Goal: Information Seeking & Learning: Learn about a topic

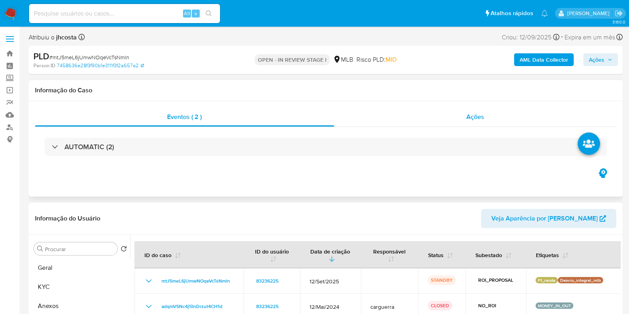
click at [466, 111] on div "Ações" at bounding box center [475, 116] width 283 height 19
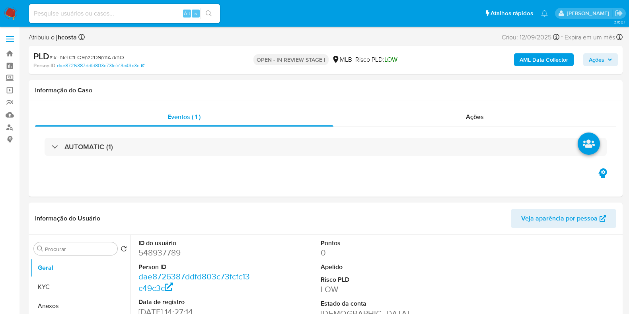
select select "10"
click at [157, 251] on dd "548937789" at bounding box center [195, 252] width 114 height 11
copy dd "548937789"
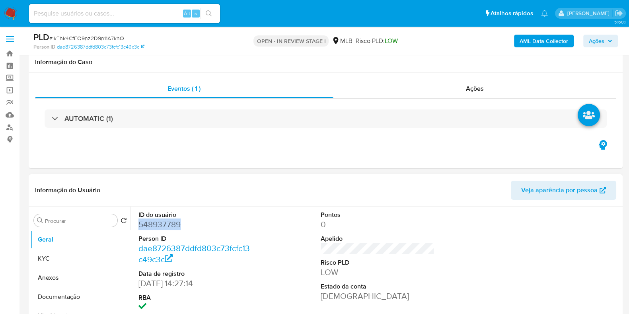
scroll to position [99, 0]
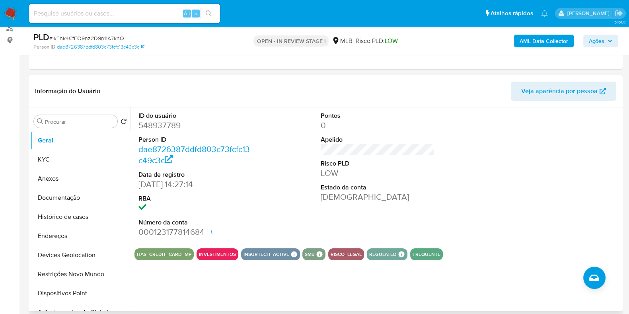
click at [280, 136] on div "ID do usuário 548937789 Person ID dae8726387ddfd803c73fcfc13c49c3c Data de regi…" at bounding box center [377, 174] width 486 height 134
click at [57, 167] on button "KYC" at bounding box center [77, 159] width 93 height 19
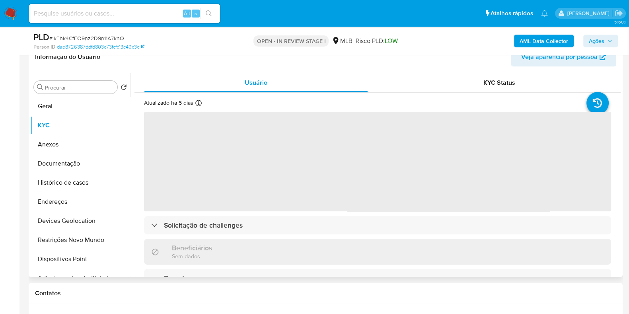
scroll to position [149, 0]
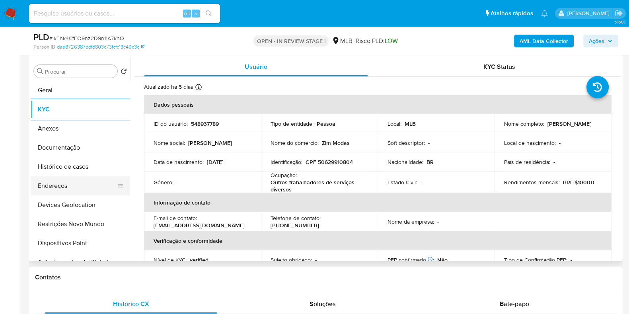
drag, startPoint x: 68, startPoint y: 179, endPoint x: 75, endPoint y: 180, distance: 7.6
click at [68, 180] on button "Endereços" at bounding box center [77, 185] width 93 height 19
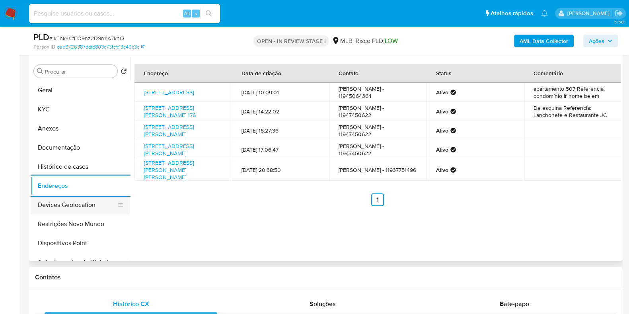
click at [72, 208] on button "Devices Geolocation" at bounding box center [77, 204] width 93 height 19
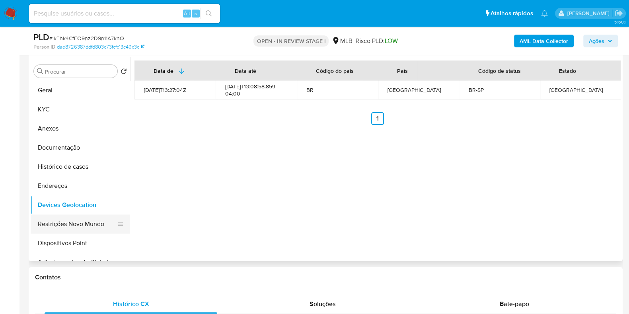
click at [57, 225] on button "Restrições Novo Mundo" at bounding box center [77, 223] width 93 height 19
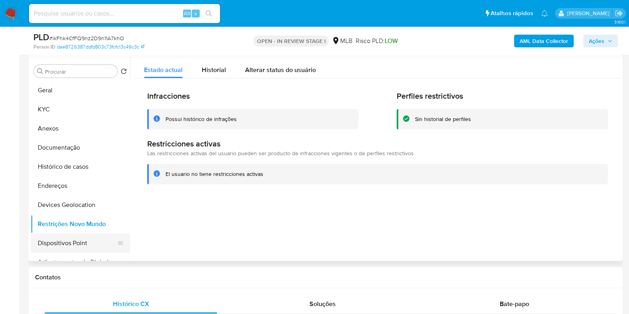
click at [57, 245] on button "Dispositivos Point" at bounding box center [77, 243] width 93 height 19
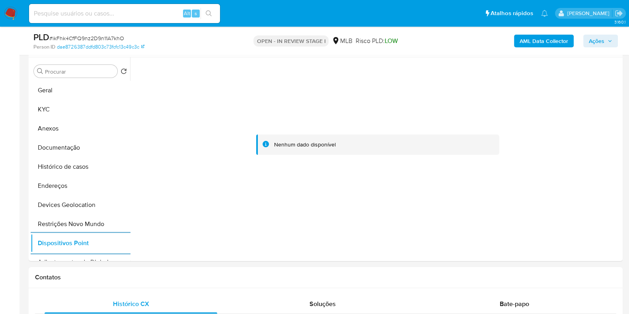
click at [540, 33] on div "AML Data Collector Ações" at bounding box center [521, 40] width 193 height 19
click at [535, 41] on b "AML Data Collector" at bounding box center [544, 41] width 49 height 13
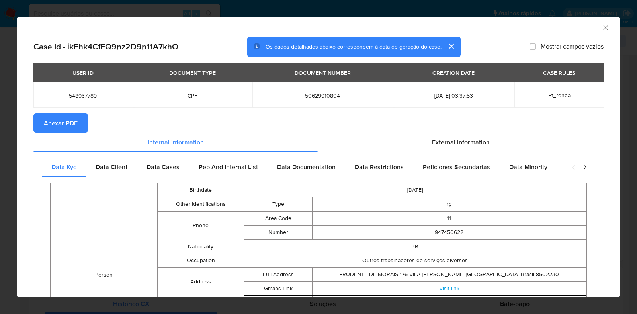
click at [62, 122] on span "Anexar PDF" at bounding box center [61, 123] width 34 height 18
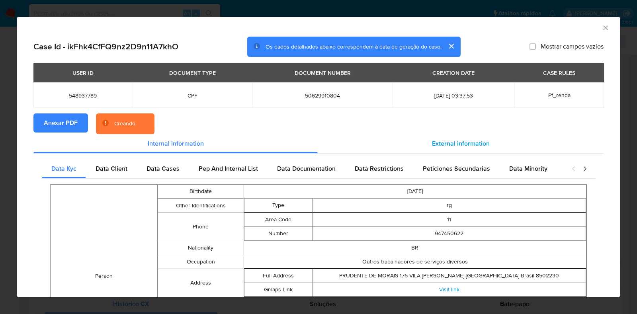
click at [470, 144] on span "External information" at bounding box center [461, 143] width 58 height 9
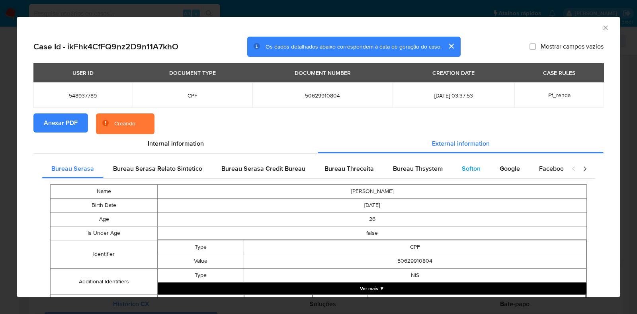
click at [483, 172] on div "Softon" at bounding box center [471, 168] width 38 height 19
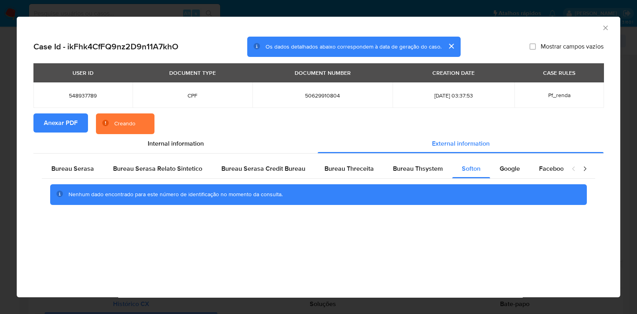
click at [602, 31] on icon "Fechar a janela" at bounding box center [605, 28] width 8 height 8
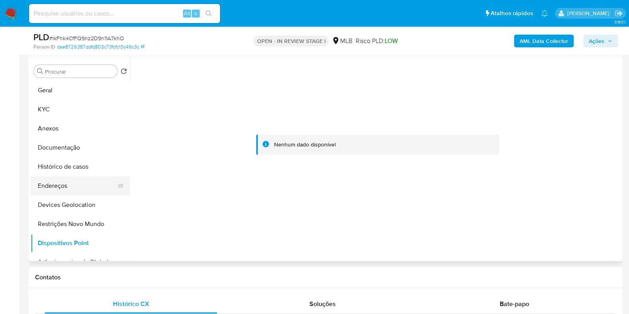
click at [76, 190] on button "Endereços" at bounding box center [77, 185] width 93 height 19
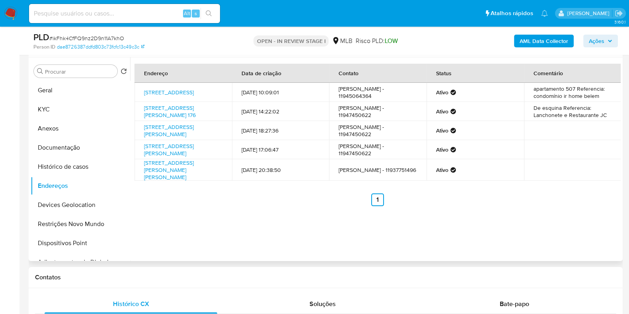
drag, startPoint x: 272, startPoint y: 138, endPoint x: 264, endPoint y: 138, distance: 8.0
click at [283, 139] on td "13/02/2025 18:27:36" at bounding box center [280, 130] width 97 height 19
drag, startPoint x: 139, startPoint y: 105, endPoint x: 186, endPoint y: 122, distance: 49.8
click at [186, 121] on td "Rua Prudente De Morais 176, Ferraz De Vasconcelos, São Paulo, 08502230, Brasil …" at bounding box center [182, 111] width 97 height 19
copy link "Rua Prudente De Morais 176, Ferraz De Vasconcelos, São Paulo, 08502230"
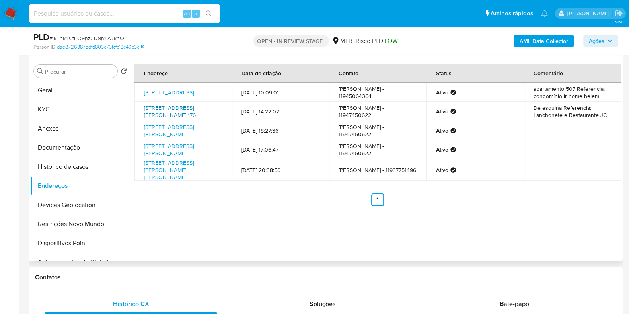
click at [166, 113] on link "Rua Prudente De Morais 176, Ferraz De Vasconcelos, São Paulo, 08502230, Brasil …" at bounding box center [170, 111] width 52 height 15
click at [57, 111] on button "KYC" at bounding box center [77, 109] width 93 height 19
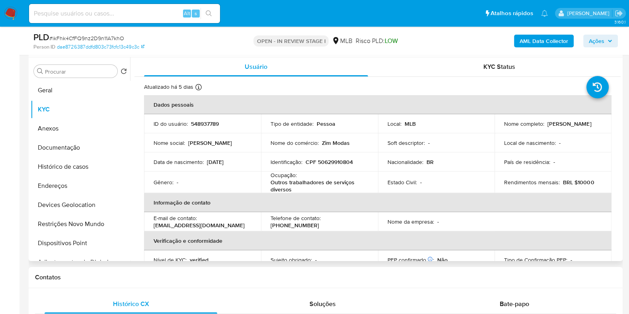
click at [324, 162] on p "CPF 50629910804" at bounding box center [329, 161] width 47 height 7
copy p "50629910804"
click at [59, 144] on button "Documentação" at bounding box center [77, 147] width 93 height 19
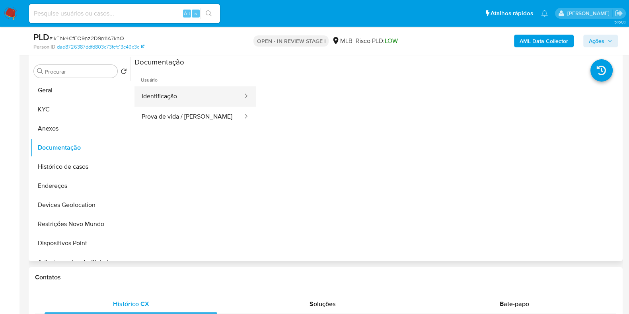
click at [215, 91] on button "Identificação" at bounding box center [188, 96] width 109 height 20
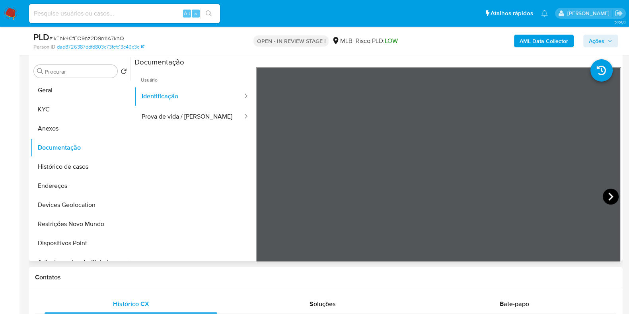
click at [608, 197] on icon at bounding box center [610, 197] width 5 height 8
click at [44, 104] on button "KYC" at bounding box center [77, 109] width 93 height 19
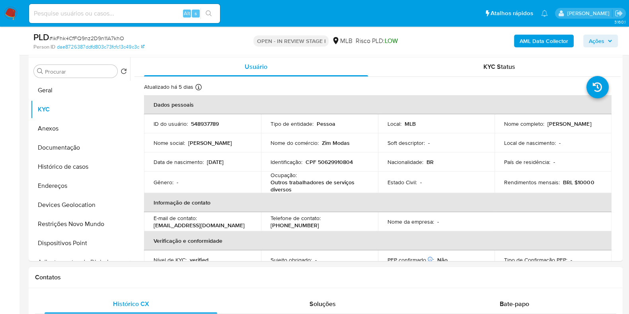
click at [335, 164] on p "CPF 50629910804" at bounding box center [329, 161] width 47 height 7
copy p "50629910804"
click at [63, 146] on button "Documentação" at bounding box center [77, 147] width 93 height 19
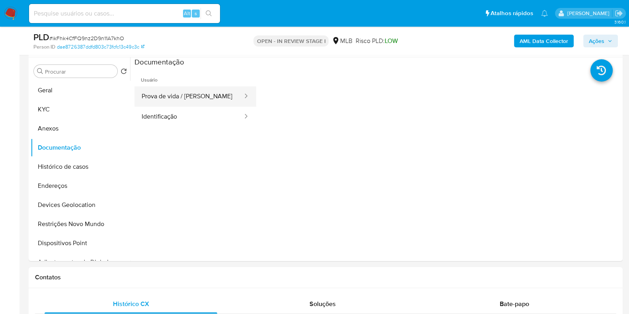
click at [199, 90] on button "Prova de vida / [PERSON_NAME]" at bounding box center [188, 96] width 109 height 20
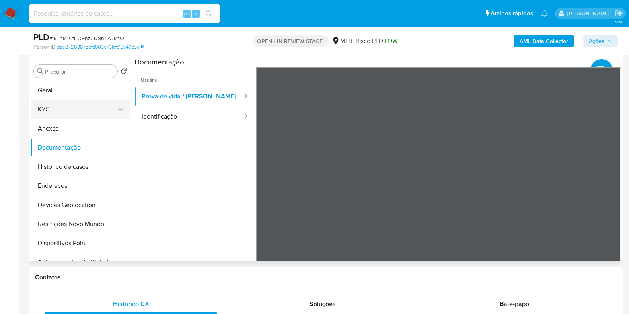
click at [66, 112] on button "KYC" at bounding box center [77, 109] width 93 height 19
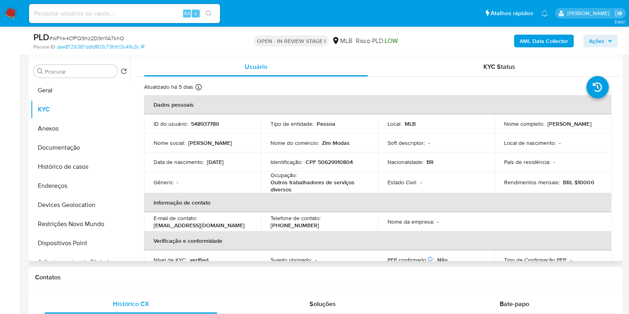
click at [548, 127] on p "Giovanna Almeida Gomes" at bounding box center [570, 123] width 44 height 7
click at [548, 126] on p "Giovanna Almeida Gomes" at bounding box center [570, 123] width 44 height 7
copy div "Nome completo : Giovanna Almeida Gomes"
click at [533, 132] on td "Nome completo : Giovanna Almeida Gomes" at bounding box center [553, 123] width 117 height 19
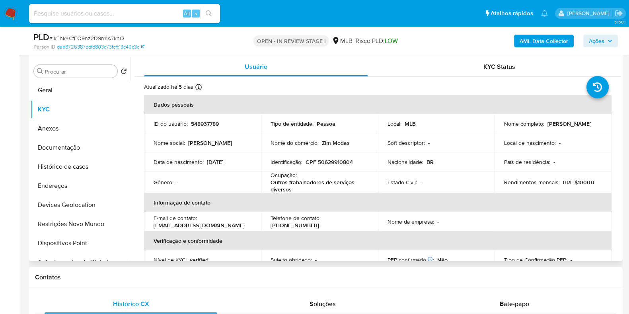
click at [548, 127] on p "Giovanna Almeida Gomes" at bounding box center [570, 123] width 44 height 7
drag, startPoint x: 503, startPoint y: 127, endPoint x: 588, endPoint y: 128, distance: 85.2
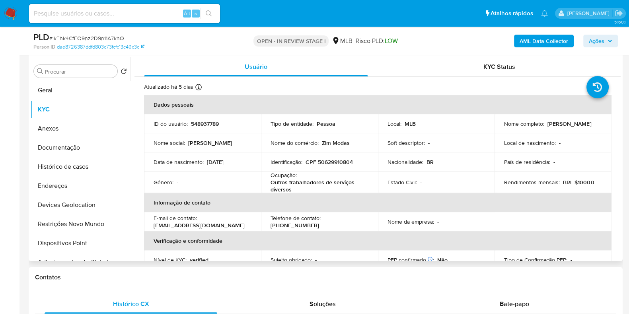
click at [588, 127] on div "Nome completo : Giovanna Almeida Gomes" at bounding box center [553, 123] width 98 height 7
copy p "Giovanna Almeida Gomes"
click at [58, 146] on button "Documentação" at bounding box center [77, 147] width 93 height 19
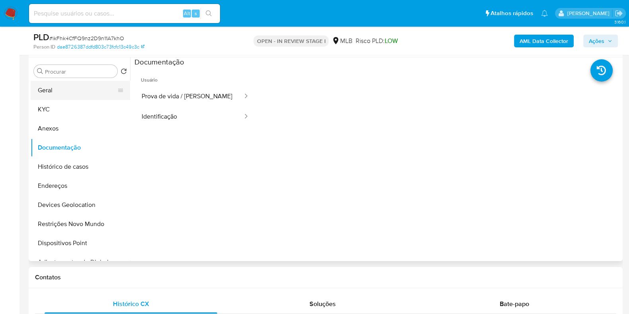
click at [90, 92] on button "Geral" at bounding box center [77, 90] width 93 height 19
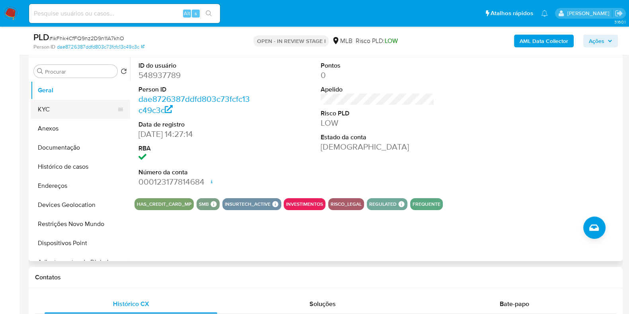
click at [52, 105] on button "KYC" at bounding box center [77, 109] width 93 height 19
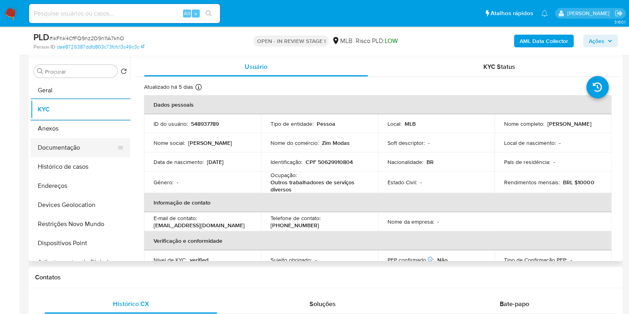
click at [73, 147] on button "Documentação" at bounding box center [77, 147] width 93 height 19
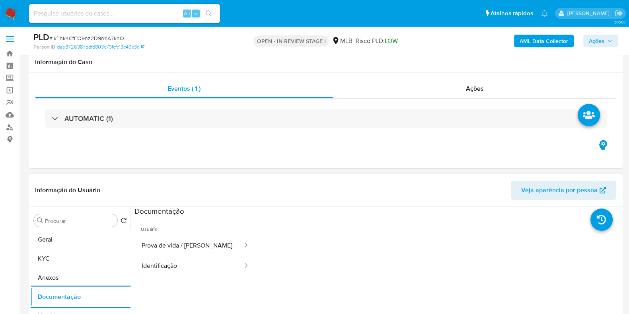
scroll to position [298, 0]
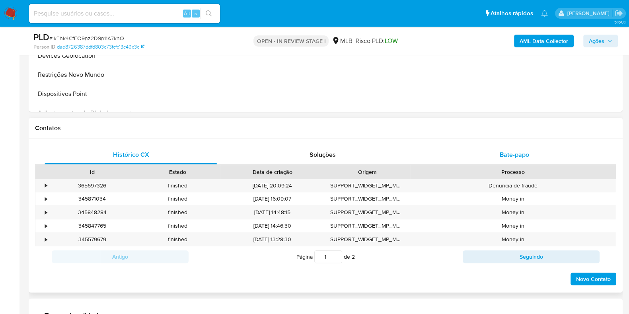
drag, startPoint x: 508, startPoint y: 148, endPoint x: 493, endPoint y: 152, distance: 15.3
click at [508, 148] on div "Bate-papo" at bounding box center [514, 154] width 173 height 19
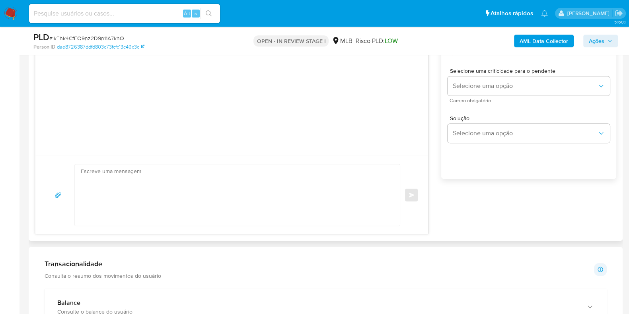
scroll to position [547, 0]
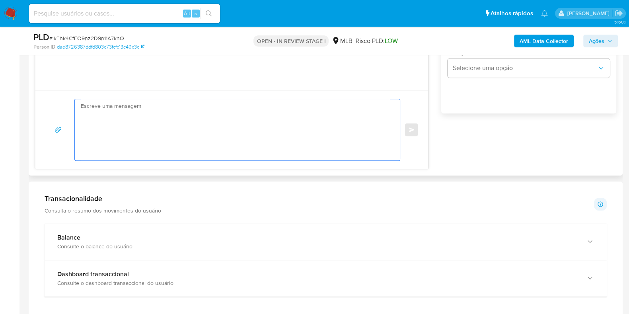
click at [148, 132] on textarea at bounding box center [235, 129] width 309 height 61
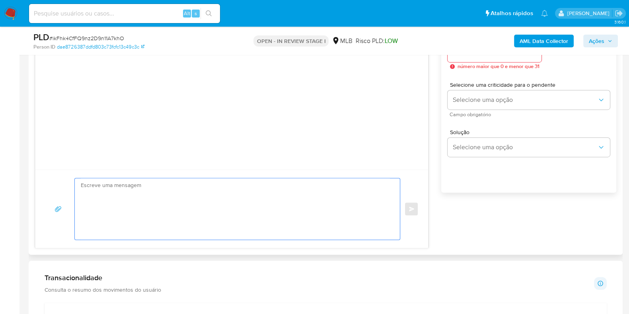
scroll to position [397, 0]
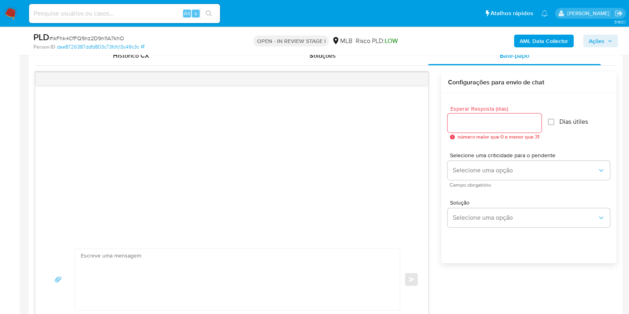
click at [499, 128] on div at bounding box center [495, 122] width 94 height 19
click at [477, 122] on input "Esperar Resposta (dias)" at bounding box center [495, 123] width 94 height 10
type input "3"
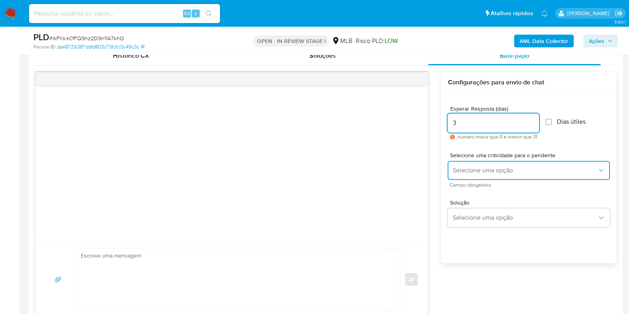
click at [510, 169] on span "Selecione uma opção" at bounding box center [524, 170] width 145 height 8
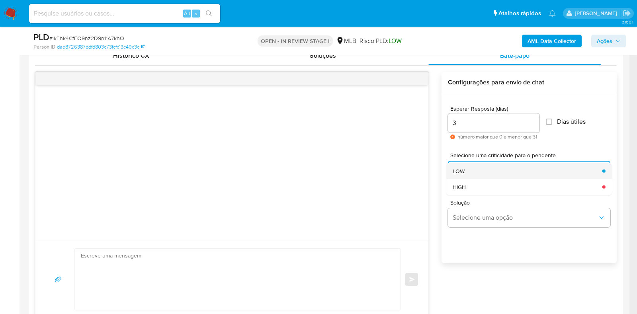
click at [517, 170] on div "LOW" at bounding box center [524, 171] width 145 height 16
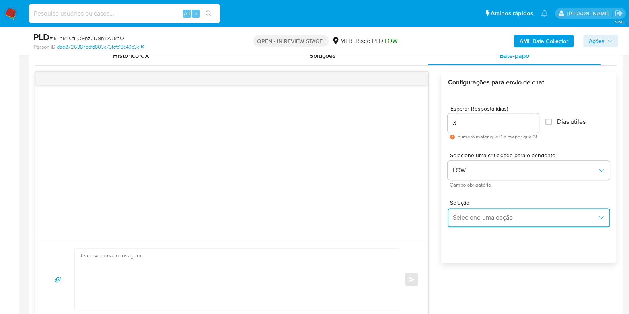
click at [523, 214] on span "Selecione uma opção" at bounding box center [524, 218] width 145 height 8
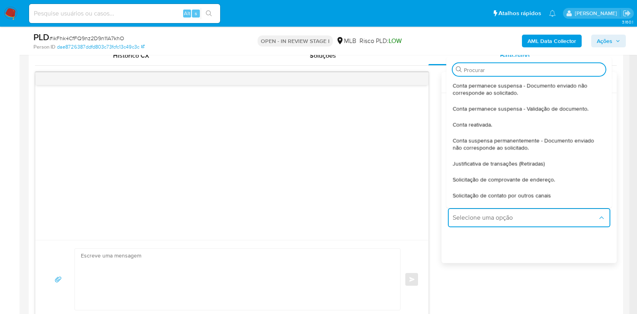
click at [522, 166] on div "Justificativa de transações (Retiradas)" at bounding box center [526, 163] width 148 height 16
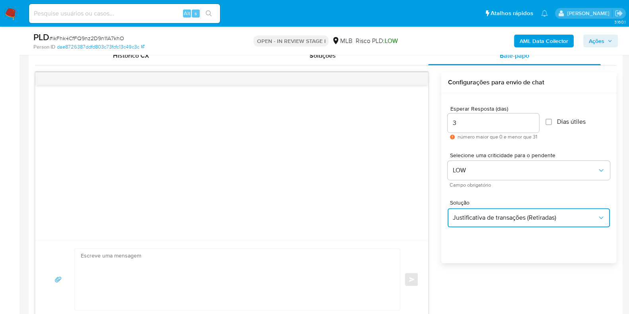
type textarea "Olá,Suspendemos a sua conta para uma verificação adicional de segurança.Por fav…"
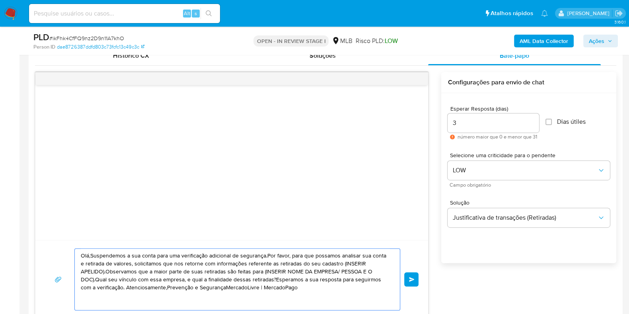
click at [310, 286] on textarea "Olá,Suspendemos a sua conta para uma verificação adicional de segurança.Por fav…" at bounding box center [235, 279] width 309 height 61
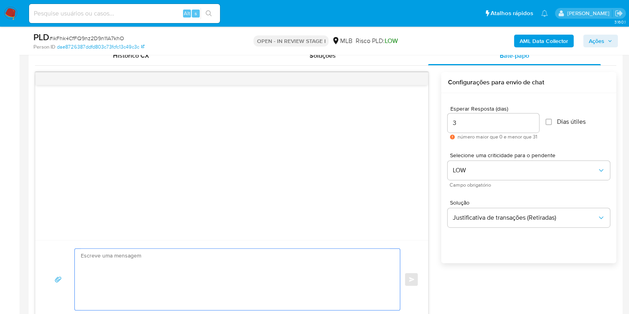
paste textarea "Olá, Daniel Estamos realizando uma verificação adicional de segurança em contas…"
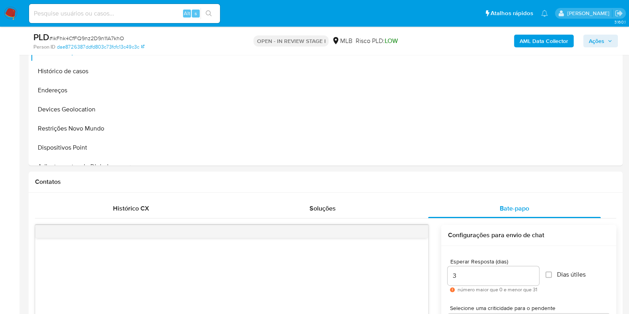
scroll to position [113, 0]
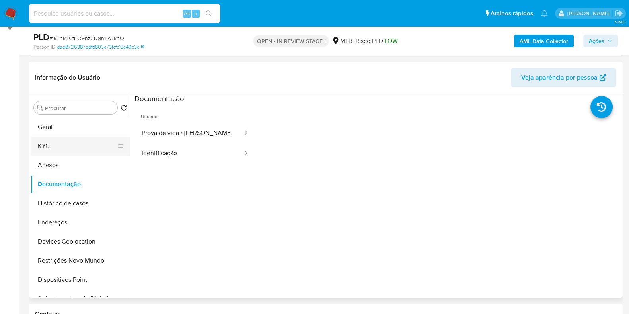
click at [65, 146] on button "KYC" at bounding box center [77, 145] width 93 height 19
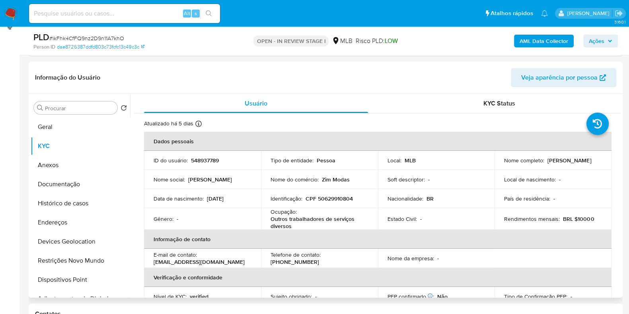
click at [548, 162] on p "Giovanna Almeida Gomes" at bounding box center [570, 160] width 44 height 7
copy p "Giovanna"
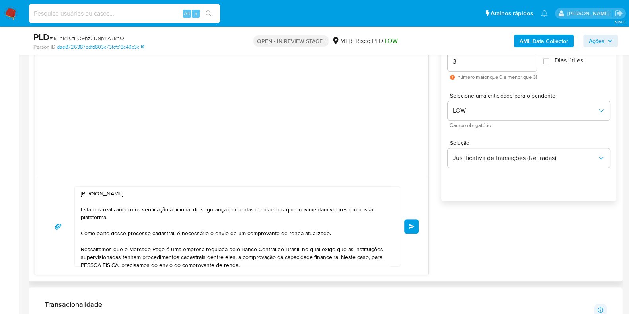
scroll to position [461, 0]
click at [99, 193] on textarea "Olá, Daniel Estamos realizando uma verificação adicional de segurança em contas…" at bounding box center [235, 225] width 309 height 80
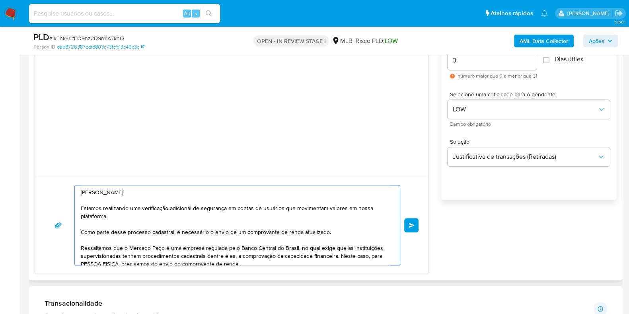
click at [99, 193] on textarea "Olá, Daniel Estamos realizando uma verificação adicional de segurança em contas…" at bounding box center [235, 225] width 309 height 80
paste textarea "Giovanna"
click at [169, 214] on textarea "Olá, Giovanna Estamos realizando uma verificação adicional de segurança em cont…" at bounding box center [235, 225] width 309 height 80
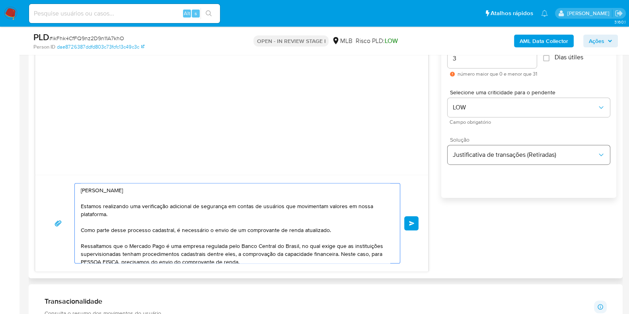
scroll to position [411, 0]
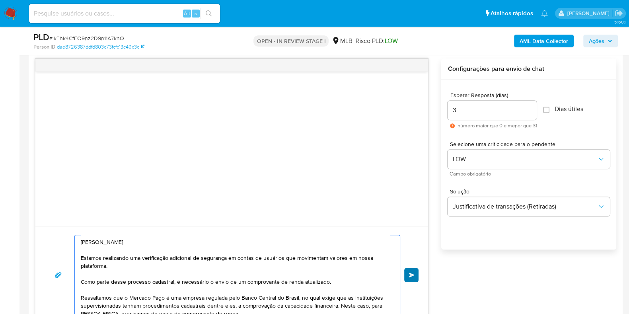
type textarea "Olá, Giovanna Estamos realizando uma verificação adicional de segurança em cont…"
click at [413, 273] on span "common.send" at bounding box center [412, 275] width 6 height 5
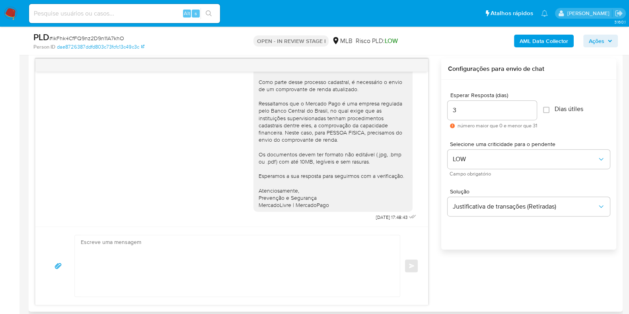
scroll to position [0, 0]
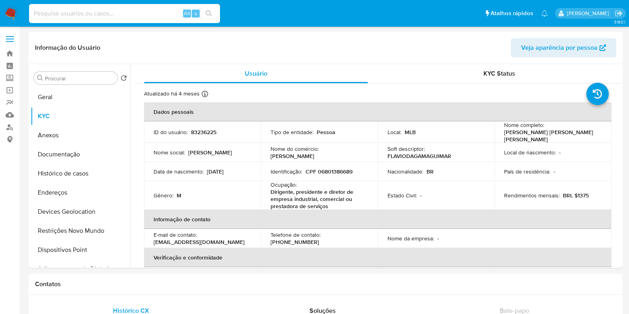
select select "10"
type input "bAnQhDXTtnLPKwX5ZM0b2yWT"
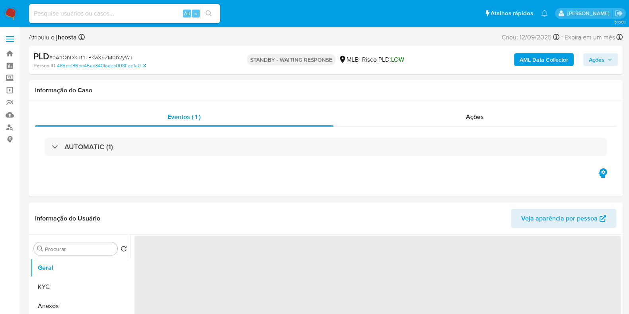
select select "10"
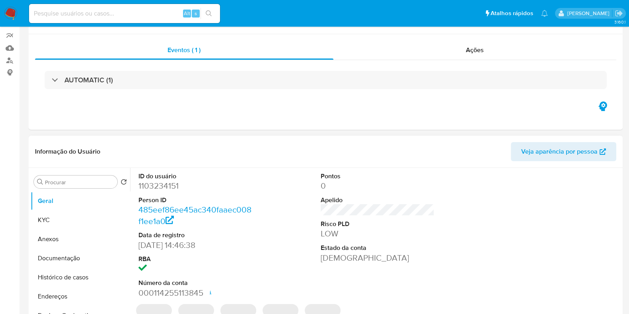
scroll to position [199, 0]
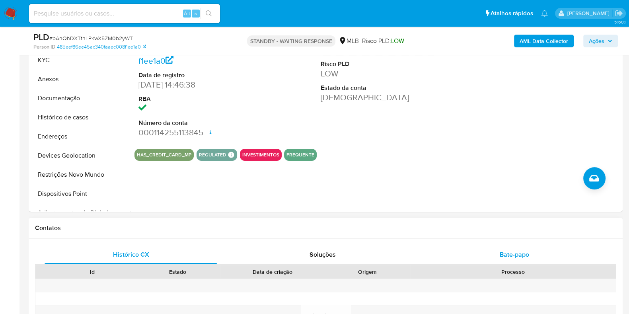
click at [524, 248] on div "Bate-papo" at bounding box center [514, 254] width 173 height 19
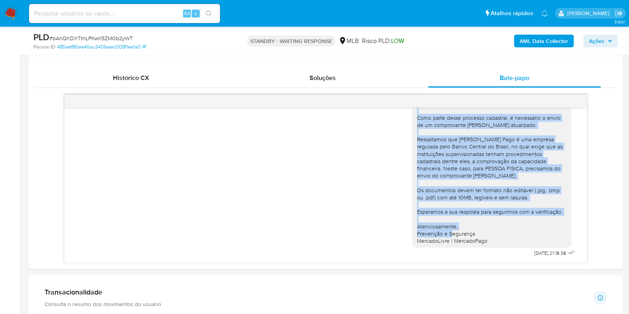
scroll to position [397, 0]
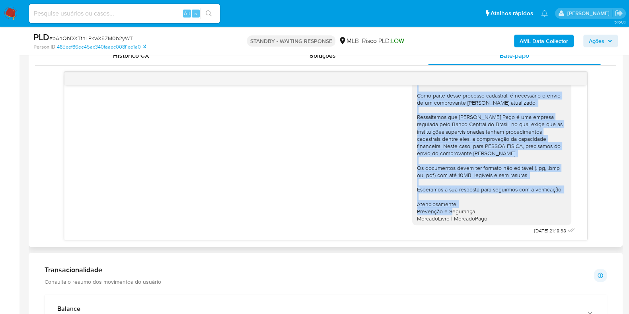
drag, startPoint x: 413, startPoint y: 149, endPoint x: 487, endPoint y: 216, distance: 100.0
click at [487, 216] on div "Olá, Daniel Estamos realizando uma verificação adicional de segurança em contas…" at bounding box center [491, 135] width 159 height 180
copy div "Olá, Daniel Estamos realizando uma verificação adicional de segurança em contas…"
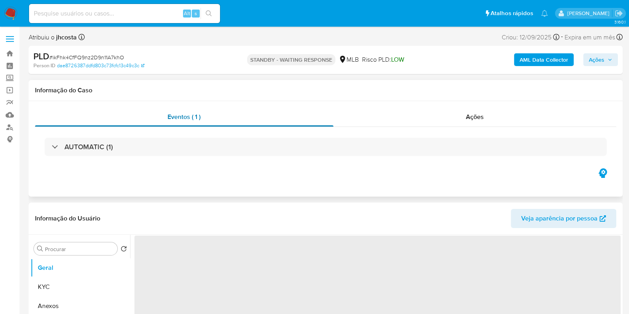
select select "10"
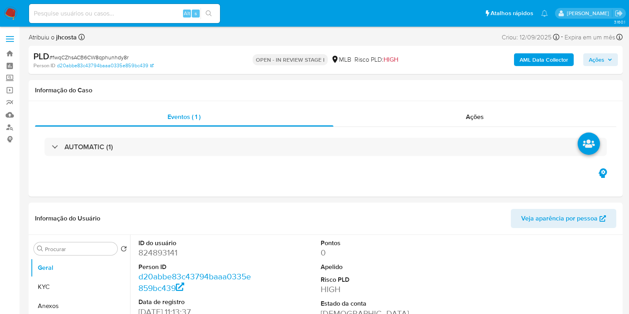
select select "10"
click at [165, 254] on dd "824893141" at bounding box center [195, 252] width 114 height 11
click at [164, 254] on dd "824893141" at bounding box center [195, 252] width 114 height 11
copy dd "824893141"
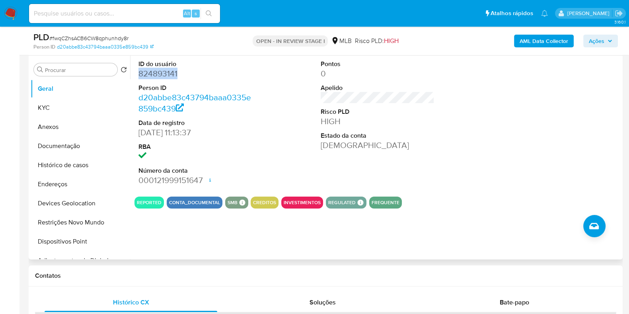
scroll to position [149, 0]
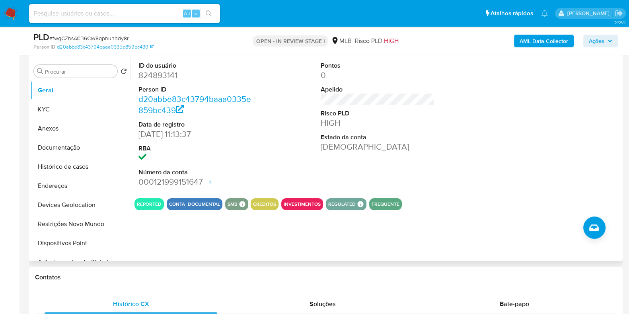
click at [269, 119] on div "ID do usuário 824893141 Person ID d20abbe83c43794baaa0335e859bc439 Data de regi…" at bounding box center [377, 124] width 486 height 134
click at [32, 111] on button "KYC" at bounding box center [77, 109] width 93 height 19
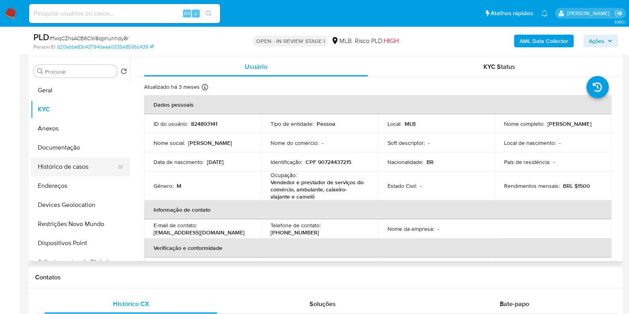
drag, startPoint x: 85, startPoint y: 140, endPoint x: 74, endPoint y: 158, distance: 20.0
click at [84, 140] on button "Documentação" at bounding box center [80, 147] width 99 height 19
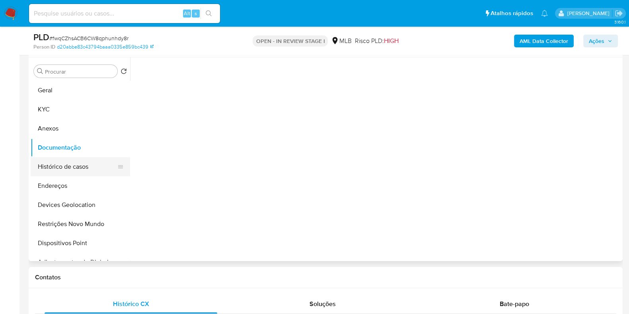
click at [70, 173] on button "Histórico de casos" at bounding box center [77, 166] width 93 height 19
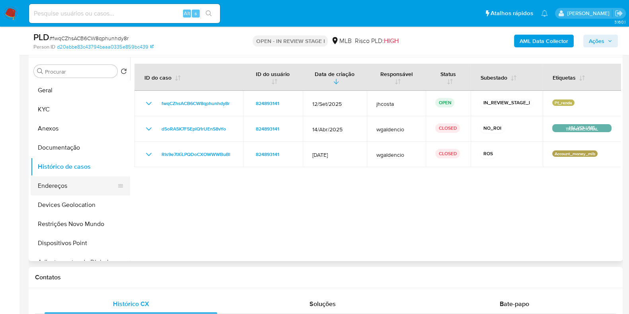
click at [52, 182] on button "Endereços" at bounding box center [77, 185] width 93 height 19
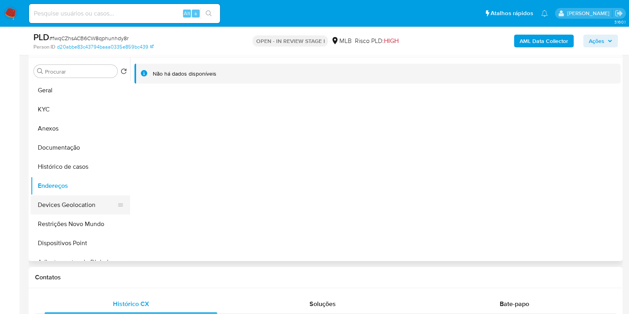
click at [70, 197] on button "Devices Geolocation" at bounding box center [77, 204] width 93 height 19
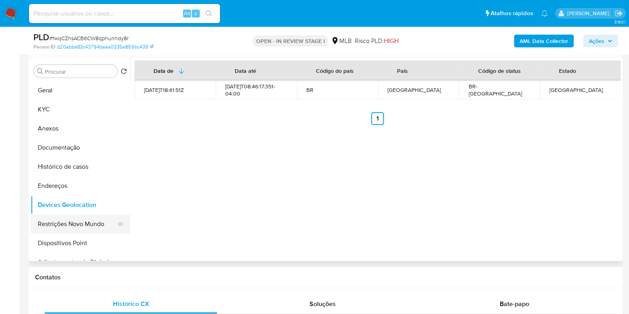
drag, startPoint x: 53, startPoint y: 226, endPoint x: 68, endPoint y: 223, distance: 15.4
click at [53, 226] on button "Restrições Novo Mundo" at bounding box center [77, 223] width 93 height 19
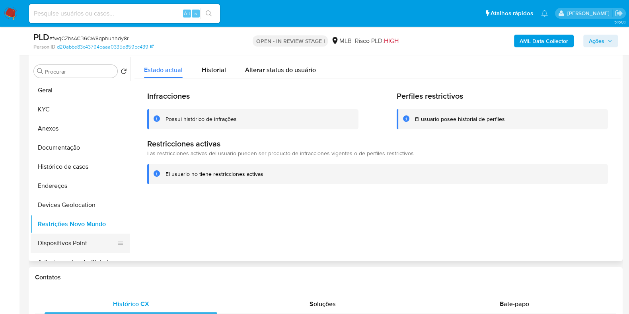
click at [68, 245] on button "Dispositivos Point" at bounding box center [77, 243] width 93 height 19
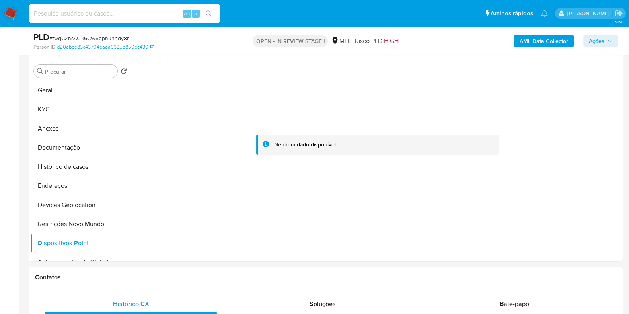
click at [538, 33] on div "AML Data Collector Ações" at bounding box center [521, 40] width 193 height 19
click at [538, 37] on b "AML Data Collector" at bounding box center [544, 41] width 49 height 13
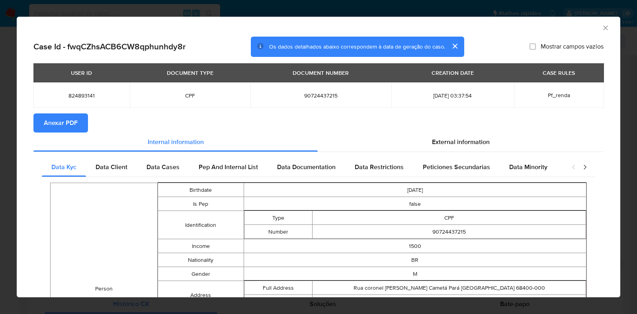
click at [71, 126] on span "Anexar PDF" at bounding box center [61, 123] width 34 height 18
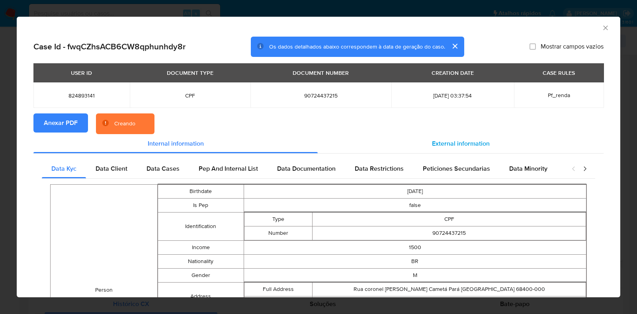
click at [455, 144] on span "External information" at bounding box center [461, 143] width 58 height 9
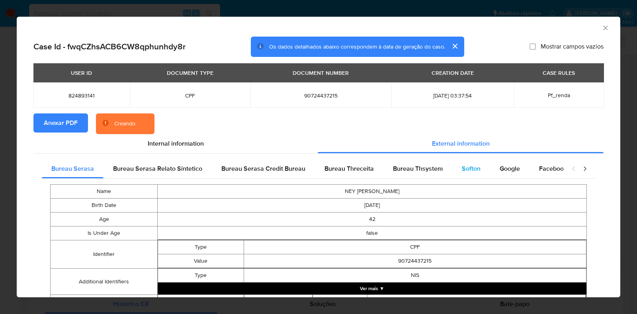
click at [469, 170] on span "Softon" at bounding box center [471, 168] width 19 height 9
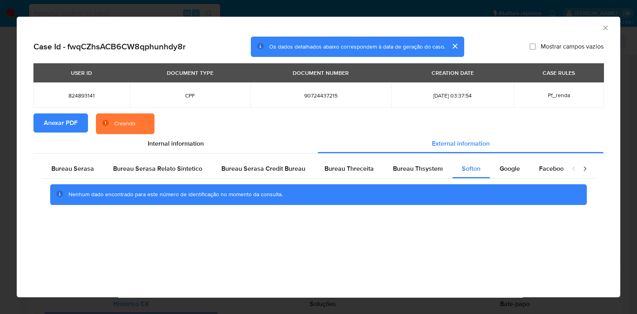
click at [606, 27] on icon "Fechar a janela" at bounding box center [605, 27] width 4 height 4
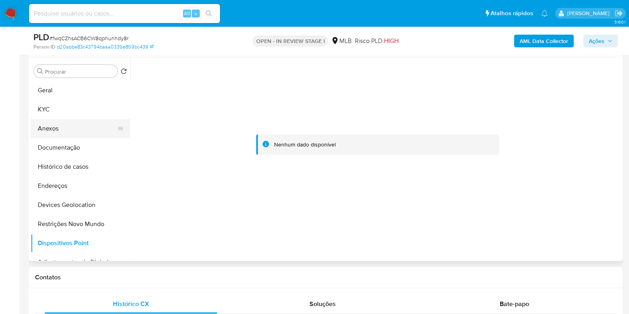
click at [66, 129] on button "Anexos" at bounding box center [77, 128] width 93 height 19
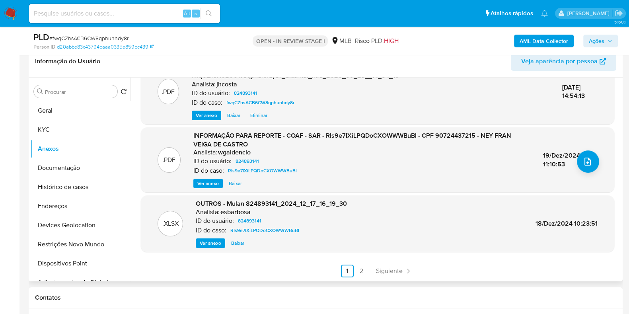
scroll to position [199, 0]
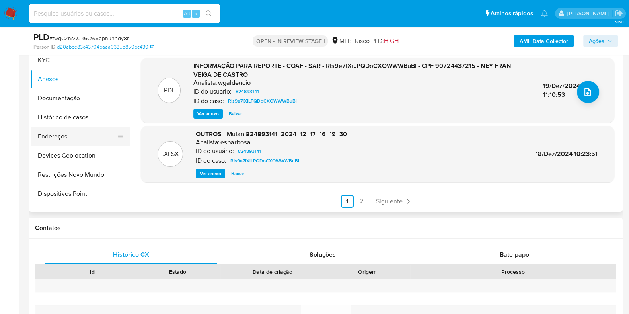
click at [62, 134] on button "Endereços" at bounding box center [77, 136] width 93 height 19
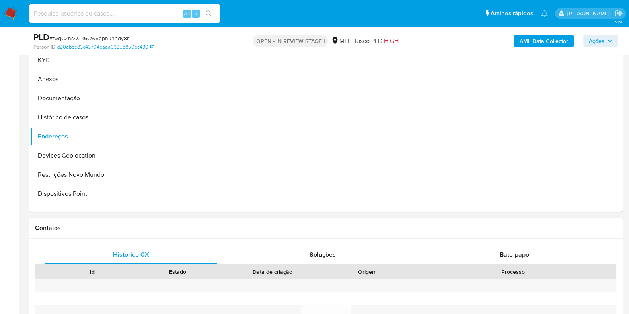
scroll to position [149, 0]
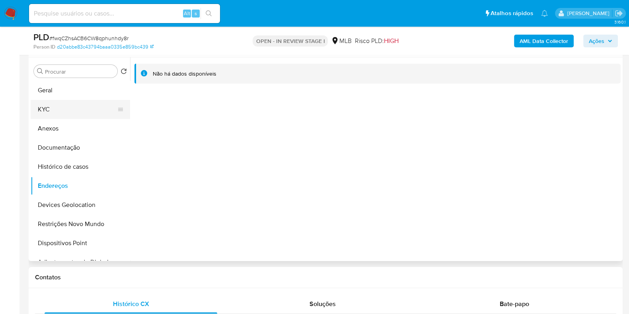
click at [54, 107] on button "KYC" at bounding box center [77, 109] width 93 height 19
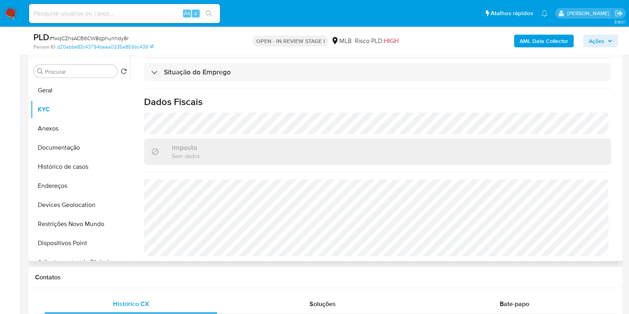
scroll to position [355, 0]
click at [73, 186] on button "Endereços" at bounding box center [77, 185] width 93 height 19
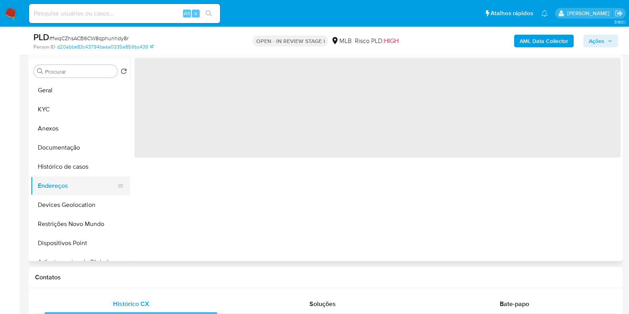
scroll to position [0, 0]
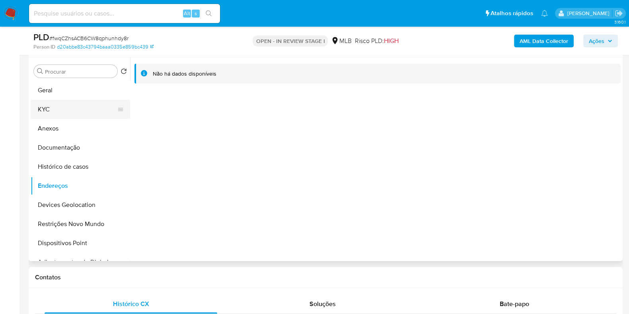
click at [57, 106] on button "KYC" at bounding box center [77, 109] width 93 height 19
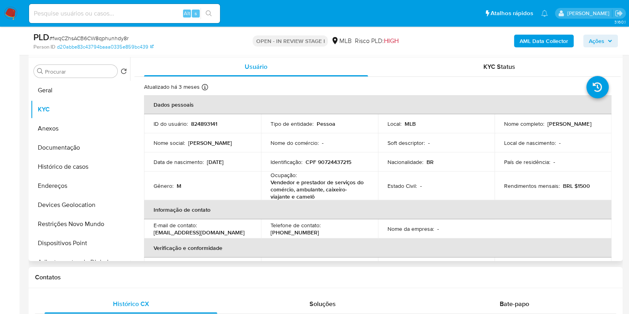
click at [345, 159] on p "CPF 90724437215" at bounding box center [329, 161] width 46 height 7
copy p "90724437215"
click at [333, 162] on p "CPF 90724437215" at bounding box center [329, 161] width 46 height 7
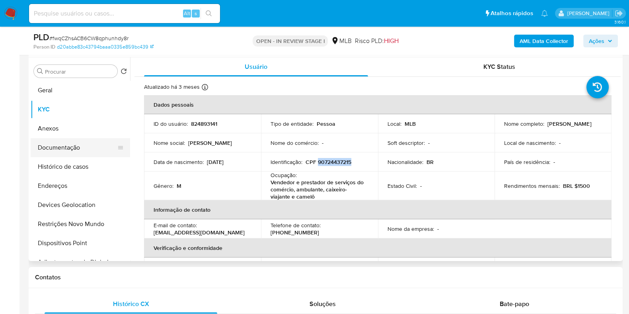
click at [73, 146] on button "Documentação" at bounding box center [77, 147] width 93 height 19
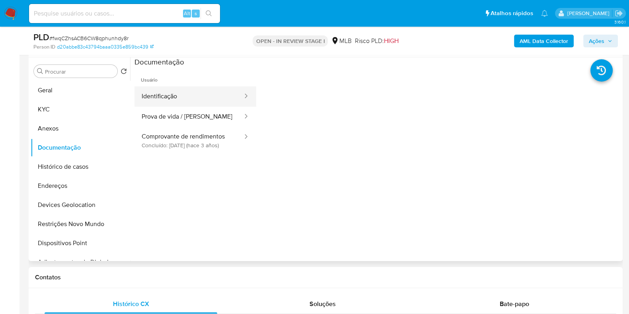
drag, startPoint x: 172, startPoint y: 91, endPoint x: 173, endPoint y: 95, distance: 4.4
click at [173, 91] on button "Identificação" at bounding box center [188, 96] width 109 height 20
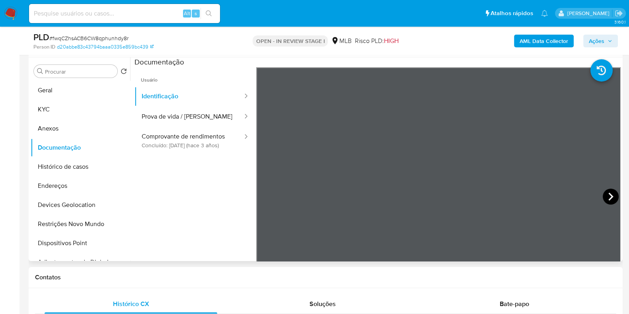
click at [605, 196] on icon at bounding box center [611, 197] width 16 height 16
click at [177, 107] on button "Prova de vida / Selfie" at bounding box center [188, 117] width 109 height 20
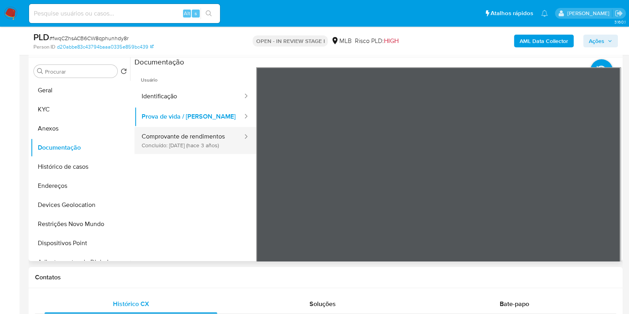
click at [237, 148] on div at bounding box center [243, 140] width 13 height 27
click at [237, 136] on div at bounding box center [243, 136] width 13 height 9
click at [196, 135] on button "Comprovante de rendimentos Concluído: 29/09/2022 (hace 3 años)" at bounding box center [188, 140] width 109 height 27
click at [232, 152] on div "Usuário Identificação Prova de vida / Selfie Comprovante de rendimentos Concluí…" at bounding box center [377, 194] width 486 height 255
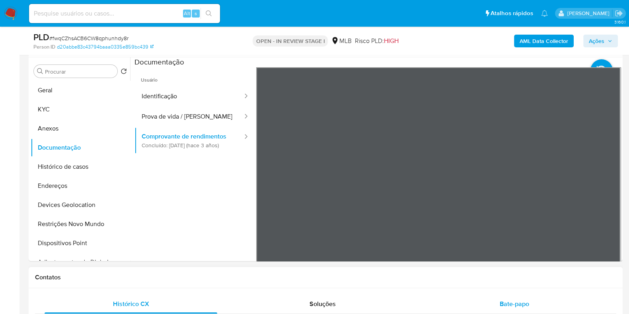
click at [207, 97] on button "Identificação" at bounding box center [188, 96] width 109 height 20
click at [609, 199] on icon at bounding box center [611, 197] width 16 height 16
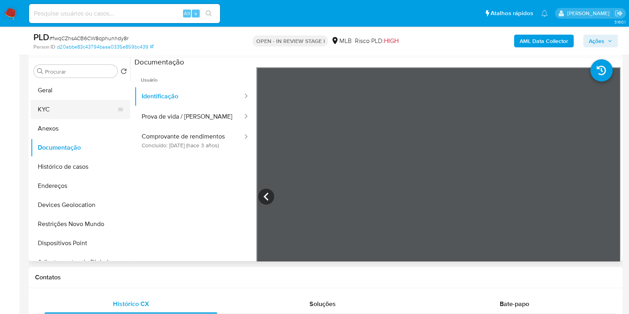
click at [64, 104] on button "KYC" at bounding box center [77, 109] width 93 height 19
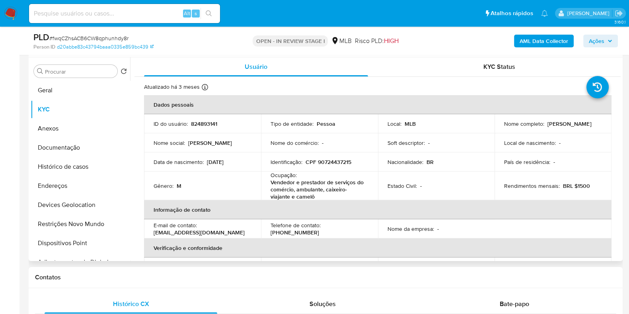
click at [342, 160] on p "CPF 90724437215" at bounding box center [329, 161] width 46 height 7
click at [340, 164] on p "CPF 90724437215" at bounding box center [329, 161] width 46 height 7
copy p "90724437215"
click at [548, 126] on p "Ney Fran Veiga de Castro" at bounding box center [570, 123] width 44 height 7
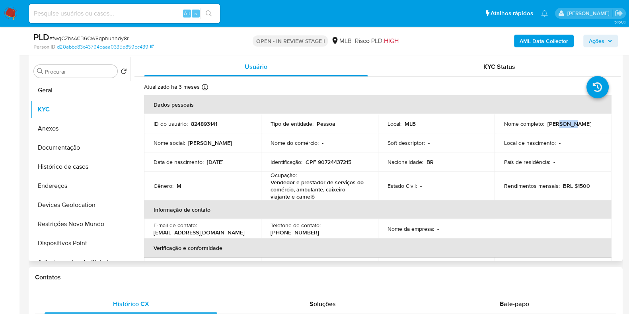
click at [548, 126] on p "Ney Fran Veiga de Castro" at bounding box center [570, 123] width 44 height 7
copy div "Nome completo : Ney Fran Veiga de Castro"
click at [514, 141] on p "Local de nascimento :" at bounding box center [530, 142] width 52 height 7
drag, startPoint x: 515, startPoint y: 129, endPoint x: 563, endPoint y: 128, distance: 47.4
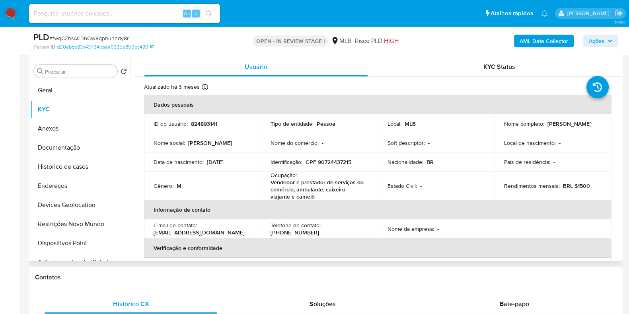
click at [565, 131] on td "Nome completo : Ney Fran Veiga de Castro" at bounding box center [553, 123] width 117 height 19
copy p "Ney Fran Veiga de Castro"
click at [72, 151] on button "Documentação" at bounding box center [77, 147] width 93 height 19
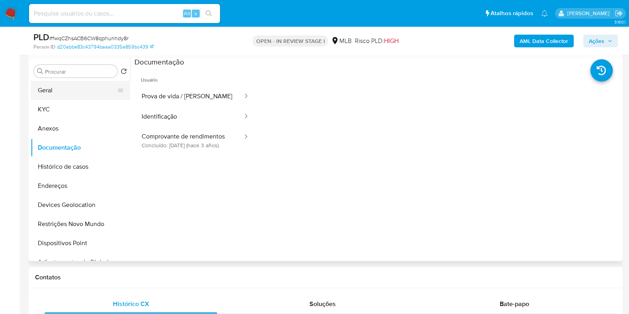
click at [54, 91] on button "Geral" at bounding box center [77, 90] width 93 height 19
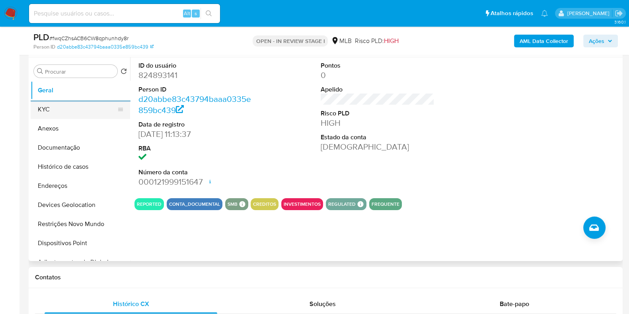
click at [42, 110] on button "KYC" at bounding box center [77, 109] width 93 height 19
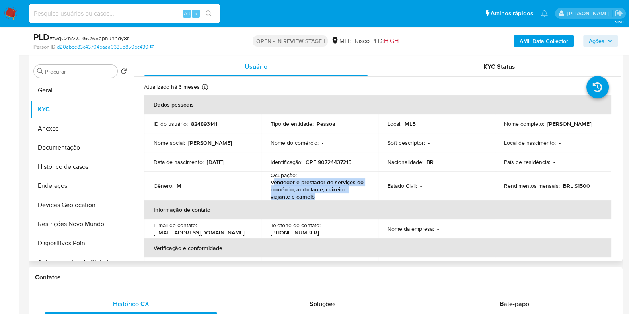
drag, startPoint x: 271, startPoint y: 181, endPoint x: 311, endPoint y: 201, distance: 43.8
click at [351, 197] on p "Vendedor e prestador de serviços do comércio, ambulante, caixeiro-viajante e ca…" at bounding box center [318, 189] width 95 height 21
drag, startPoint x: 267, startPoint y: 183, endPoint x: 325, endPoint y: 195, distance: 59.8
click at [325, 195] on td "Ocupação : Vendedor e prestador de serviços do comércio, ambulante, caixeiro-vi…" at bounding box center [319, 185] width 117 height 29
copy p "Vendedor e prestador de serviços do comércio, ambulante, caixeiro-viajante e ca…"
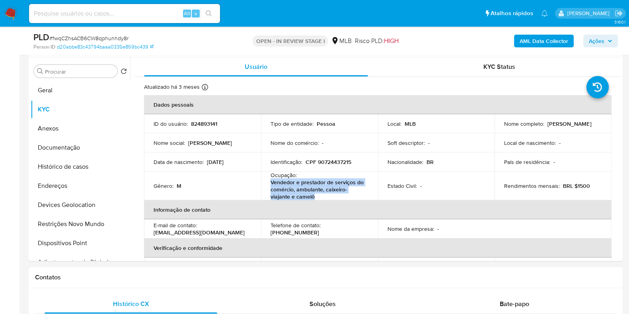
click at [601, 38] on span "Ações" at bounding box center [597, 41] width 16 height 13
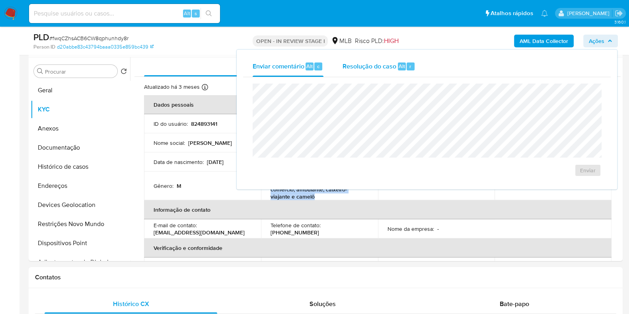
click at [396, 69] on div "Resolução do caso Alt r" at bounding box center [379, 66] width 73 height 21
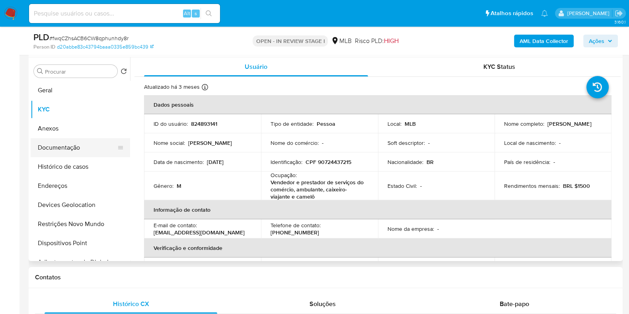
click at [65, 147] on button "Documentação" at bounding box center [77, 147] width 93 height 19
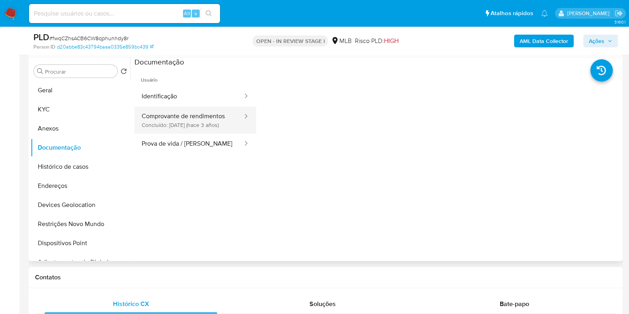
click at [192, 112] on button "Comprovante de rendimentos Concluído: 29/09/2022 (hace 3 años)" at bounding box center [188, 120] width 109 height 27
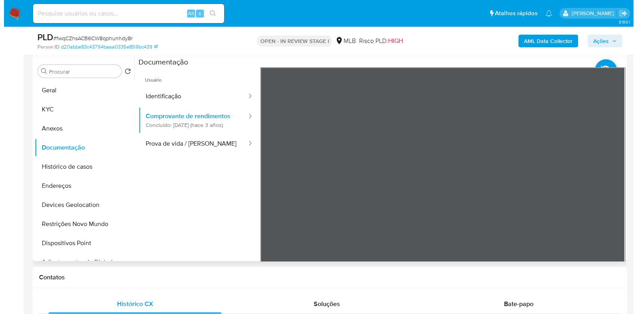
scroll to position [49, 0]
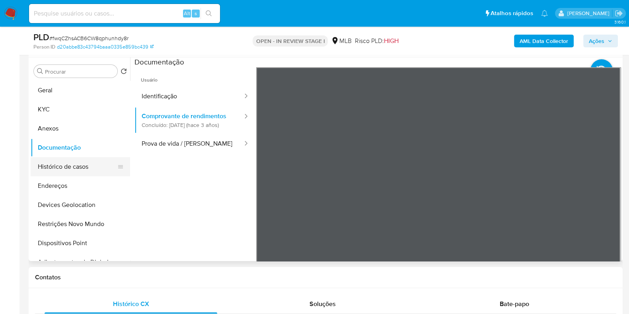
click at [94, 164] on button "Histórico de casos" at bounding box center [77, 166] width 93 height 19
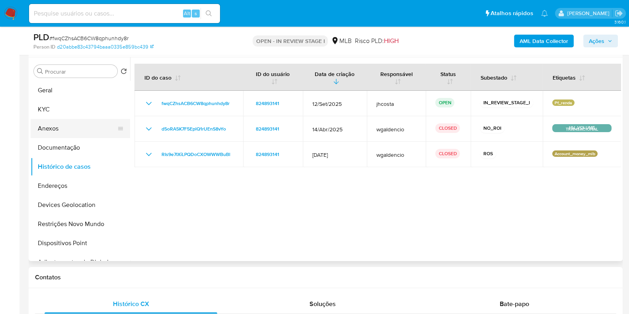
click at [73, 131] on button "Anexos" at bounding box center [77, 128] width 93 height 19
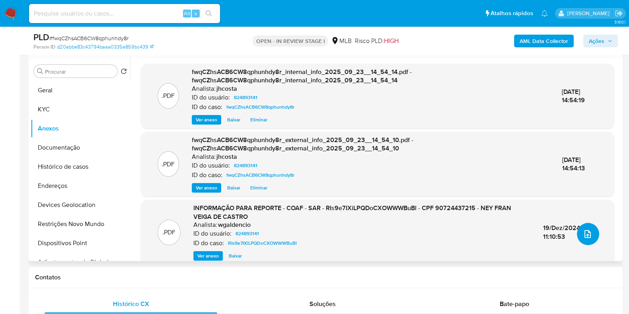
click at [579, 236] on button "upload-file" at bounding box center [588, 234] width 22 height 22
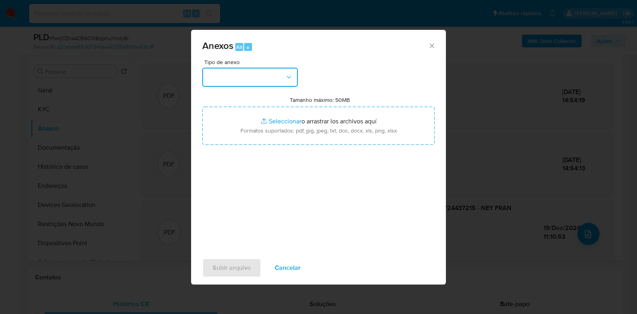
click at [281, 75] on button "button" at bounding box center [249, 77] width 95 height 19
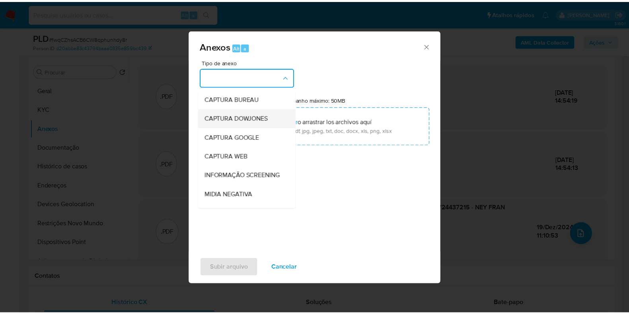
scroll to position [99, 0]
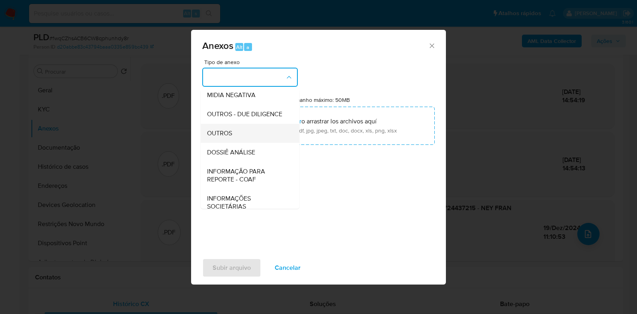
click at [230, 137] on span "OUTROS" at bounding box center [219, 133] width 25 height 8
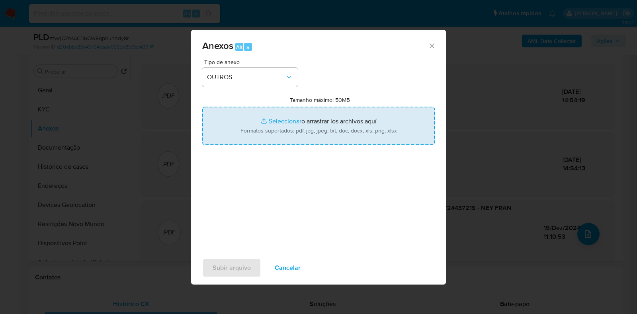
click at [269, 132] on input "Tamanho máximo: 50MB Seleccionar archivos" at bounding box center [318, 126] width 232 height 38
type input "C:\fakepath\Mulan 824893141_2025_09_22_08_20_11.xlsx"
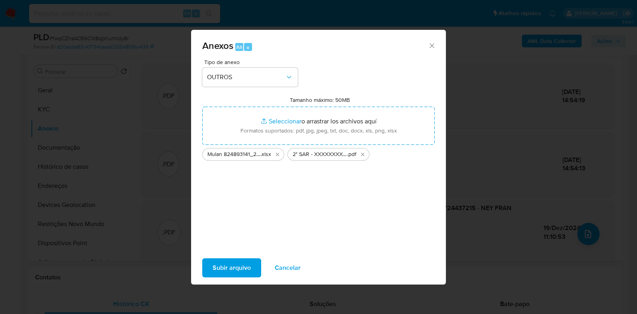
click at [235, 265] on span "Subir arquivo" at bounding box center [231, 268] width 38 height 18
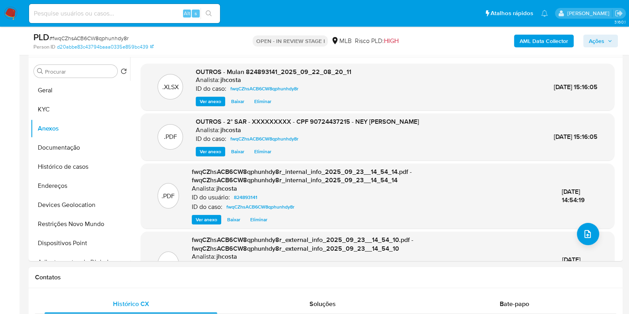
click at [599, 39] on span "Ações" at bounding box center [597, 41] width 16 height 13
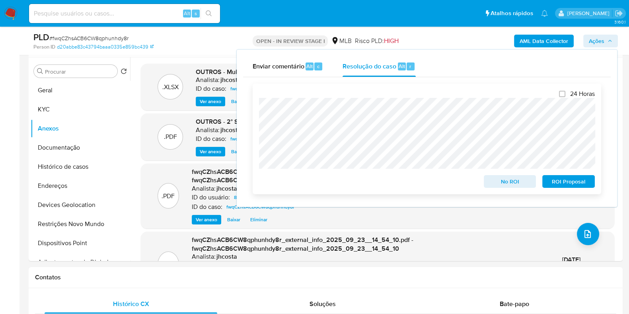
drag, startPoint x: 565, startPoint y: 181, endPoint x: 554, endPoint y: 183, distance: 11.3
click at [566, 181] on span "ROI Proposal" at bounding box center [568, 181] width 41 height 11
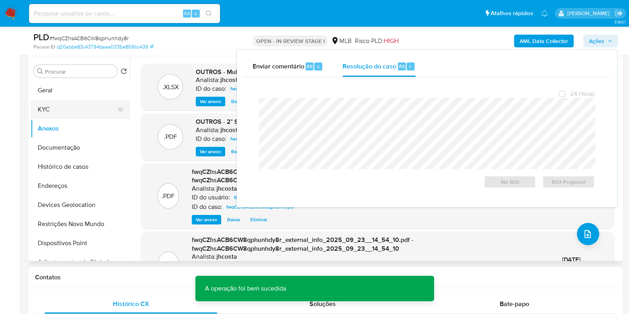
click at [39, 105] on button "KYC" at bounding box center [77, 109] width 93 height 19
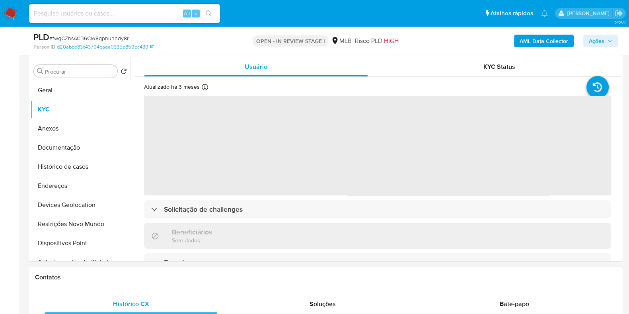
click at [86, 36] on span "# fwqCZhsACB6CW8qphunhdy8r" at bounding box center [88, 38] width 79 height 8
click at [86, 35] on span "# fwqCZhsACB6CW8qphunhdy8r" at bounding box center [88, 38] width 79 height 8
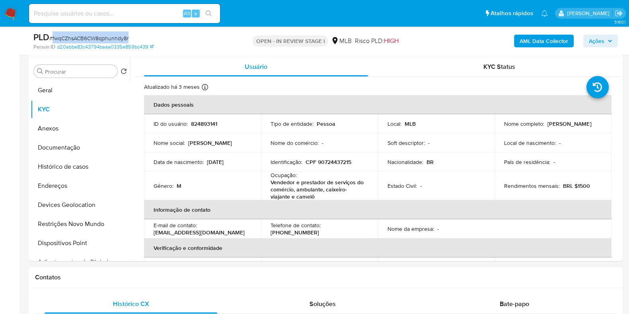
copy span "fwqCZhsACB6CW8qphunhdy8r"
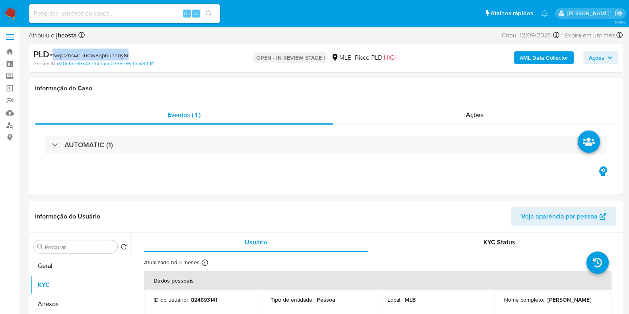
scroll to position [0, 0]
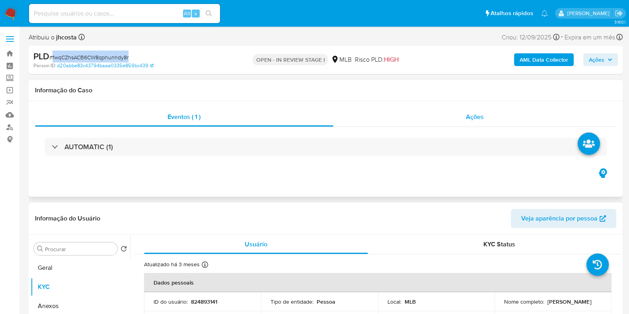
click at [483, 120] on span "Ações" at bounding box center [475, 116] width 18 height 9
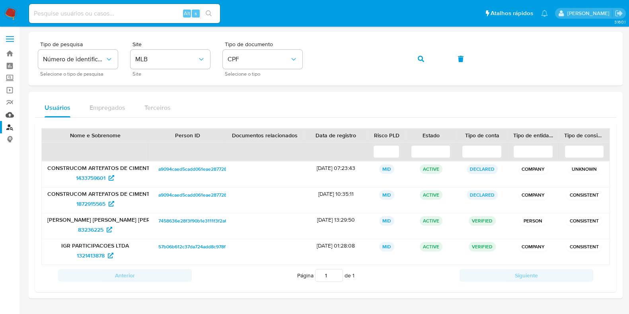
click at [13, 116] on link "Mulan" at bounding box center [47, 115] width 95 height 12
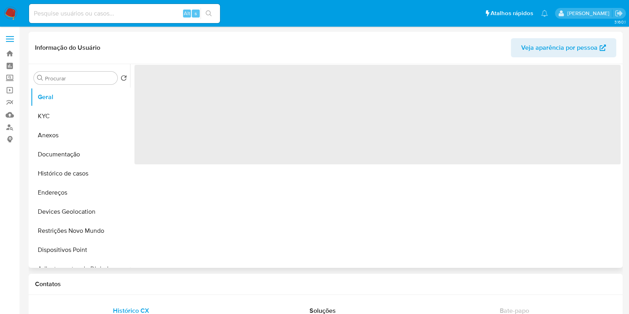
select select "10"
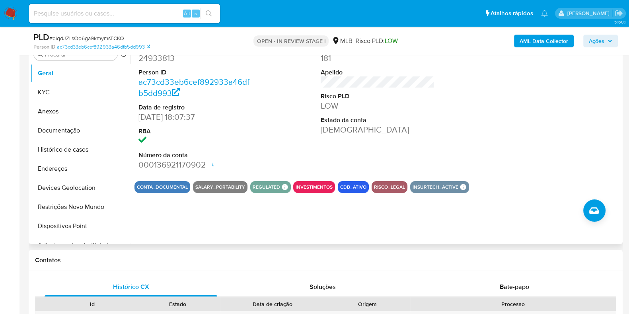
scroll to position [49, 0]
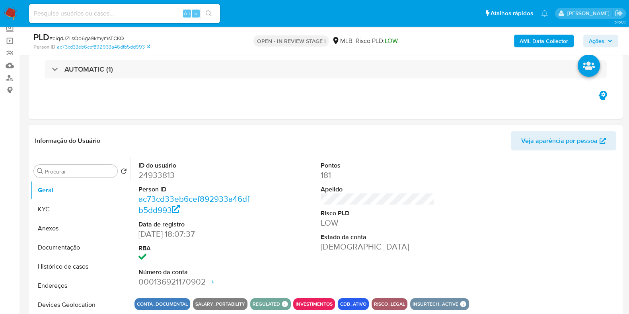
click at [147, 174] on dd "24933813" at bounding box center [195, 175] width 114 height 11
copy dd "24933813"
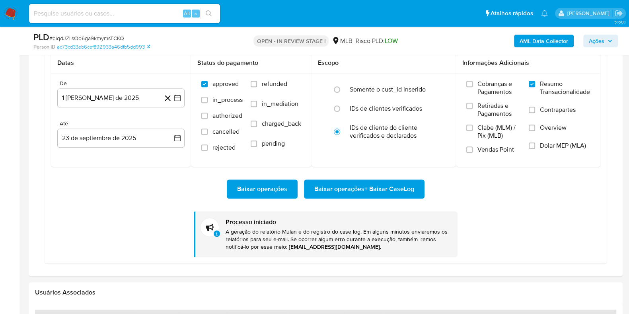
scroll to position [646, 0]
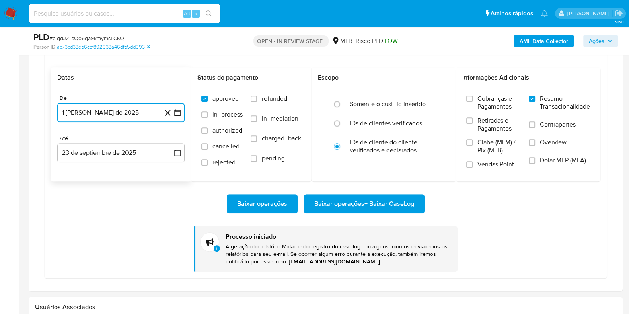
click at [135, 111] on button "1 [PERSON_NAME] de 2025" at bounding box center [120, 112] width 127 height 19
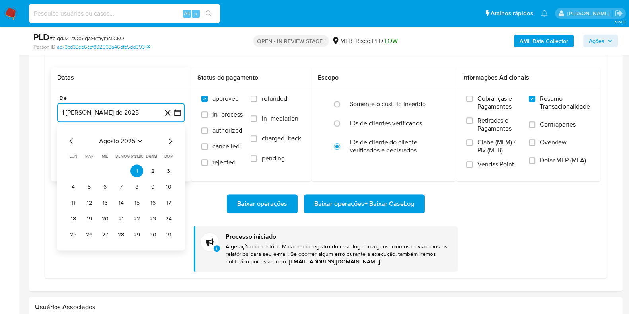
click at [73, 142] on icon "Mes anterior" at bounding box center [72, 142] width 10 height 10
click at [74, 142] on icon "Mes anterior" at bounding box center [72, 142] width 10 height 10
click at [168, 170] on button "1" at bounding box center [168, 171] width 13 height 13
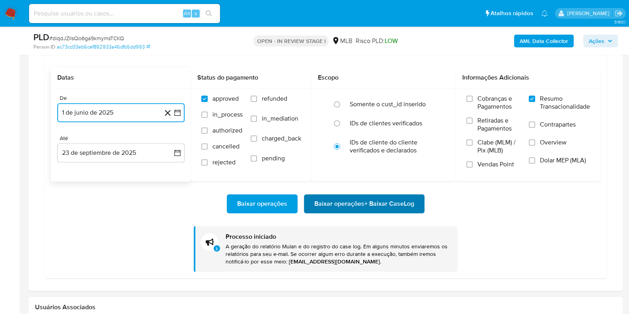
click at [392, 196] on span "Baixar operações + Baixar CaseLog" at bounding box center [364, 204] width 100 height 18
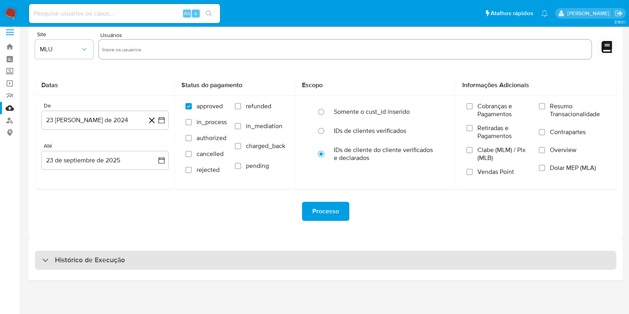
click at [70, 266] on div "Histórico de Execução" at bounding box center [325, 260] width 581 height 19
select select "10"
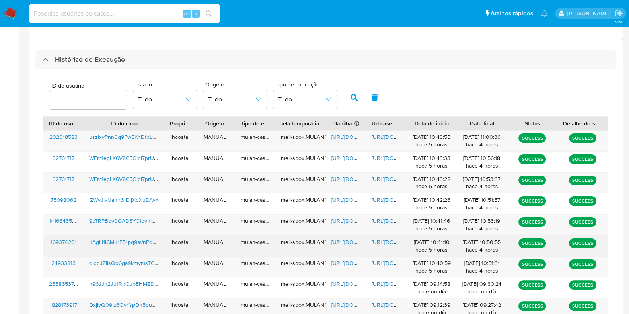
scroll to position [255, 0]
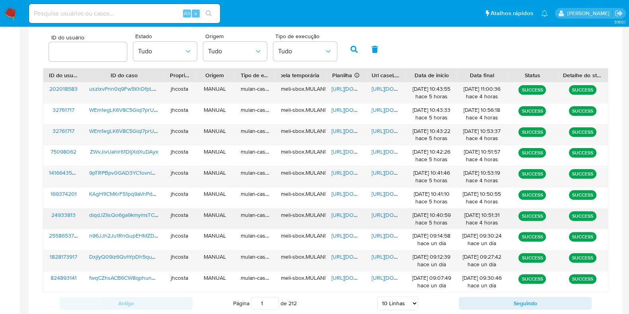
click at [339, 213] on span "https://docs.google.com/spreadsheets/d/1Qx7DvCAOLr_DXyrMbPTuu2FtUCemVuAu9tbsO3L…" at bounding box center [358, 215] width 55 height 8
click at [382, 214] on span "https://docs.google.com/document/d/1NQGYHX3k3i95aiXIasbt0Rf01jbslU1P1G5rUfLuhsg…" at bounding box center [399, 215] width 55 height 8
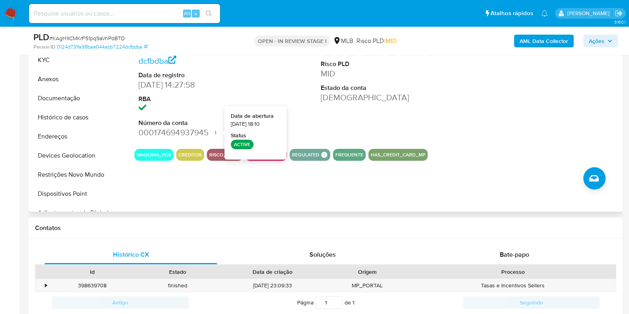
scroll to position [49, 0]
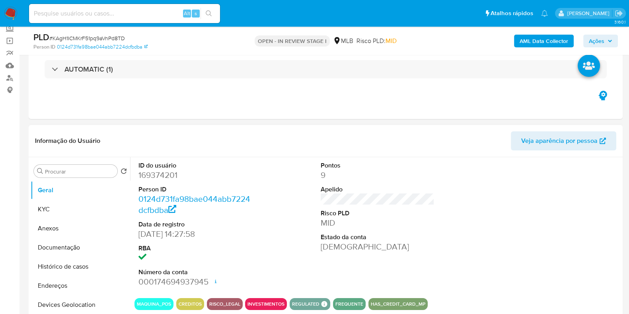
click at [158, 178] on dd "169374201" at bounding box center [195, 175] width 114 height 11
copy dd "169374201"
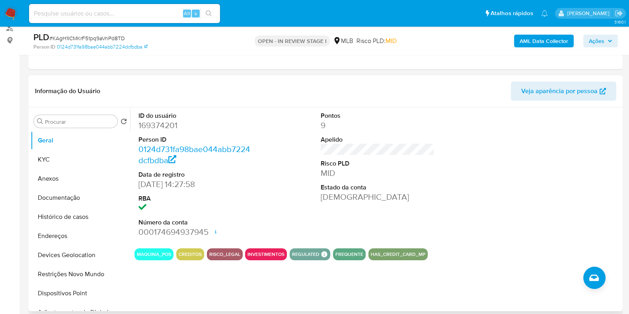
click at [251, 118] on dt "ID do usuário" at bounding box center [195, 115] width 114 height 9
click at [53, 154] on button "KYC" at bounding box center [77, 159] width 93 height 19
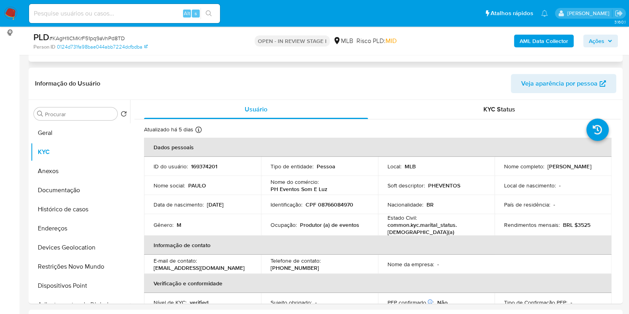
scroll to position [149, 0]
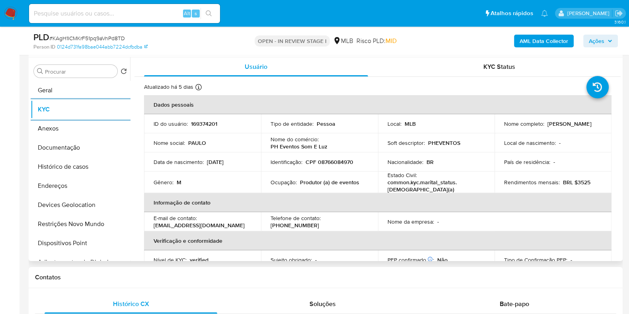
drag, startPoint x: 51, startPoint y: 184, endPoint x: 154, endPoint y: 183, distance: 102.3
click at [51, 183] on button "Endereços" at bounding box center [80, 185] width 99 height 19
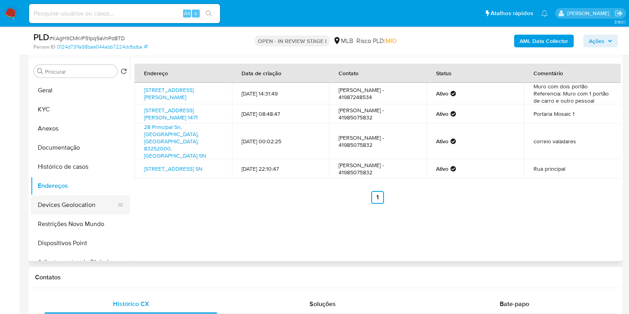
click at [80, 207] on button "Devices Geolocation" at bounding box center [77, 204] width 93 height 19
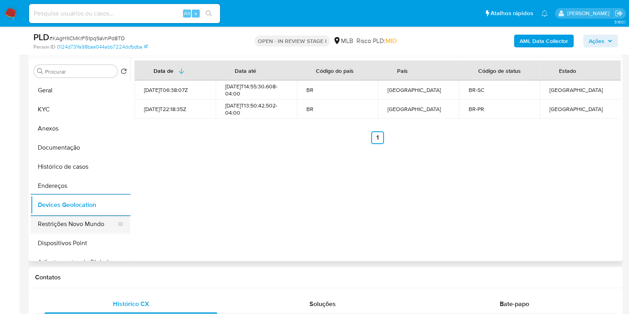
click at [63, 220] on button "Restrições Novo Mundo" at bounding box center [77, 223] width 93 height 19
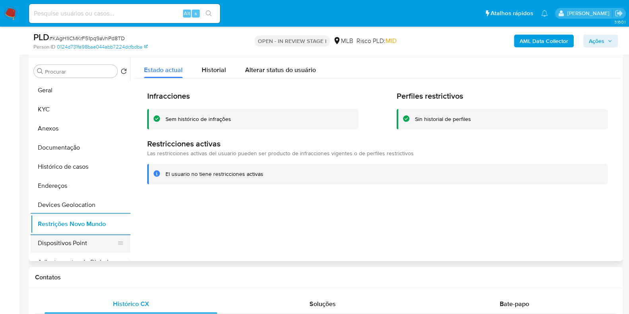
click at [70, 247] on button "Dispositivos Point" at bounding box center [77, 243] width 93 height 19
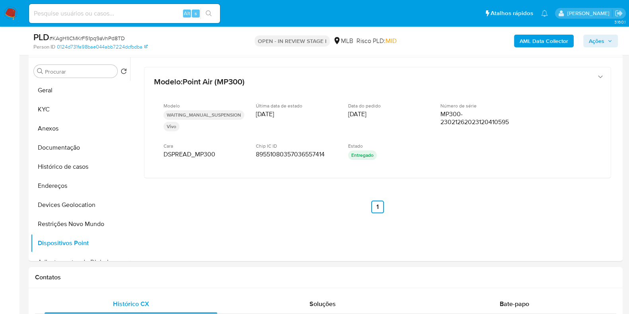
click at [525, 44] on b "AML Data Collector" at bounding box center [544, 41] width 49 height 13
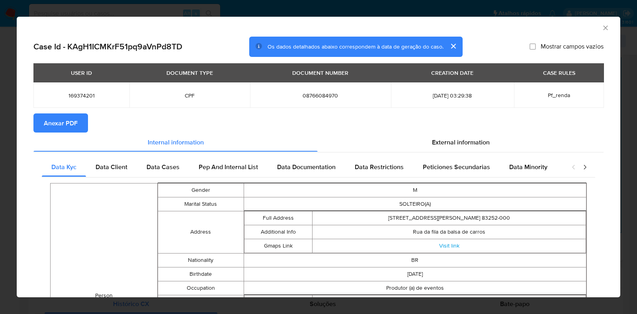
click at [60, 121] on span "Anexar PDF" at bounding box center [61, 123] width 34 height 18
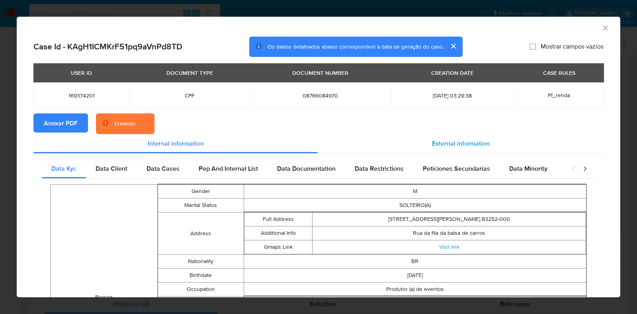
click at [452, 142] on span "External information" at bounding box center [461, 143] width 58 height 9
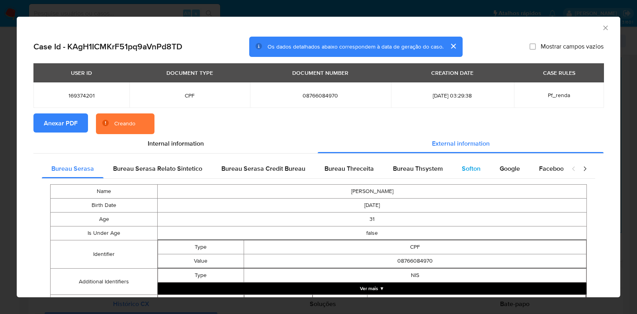
drag, startPoint x: 464, startPoint y: 160, endPoint x: 464, endPoint y: 166, distance: 6.0
click at [464, 161] on div "Softon" at bounding box center [471, 168] width 38 height 19
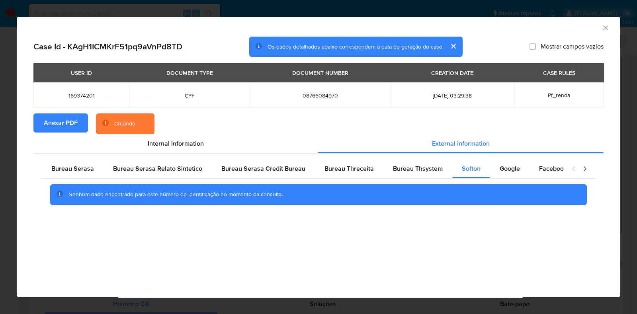
click at [403, 2] on div "AML Data Collector Case Id - KAgH1ICMKrF51pq9aVnPd8TD Os dados detalhados abaix…" at bounding box center [318, 157] width 637 height 314
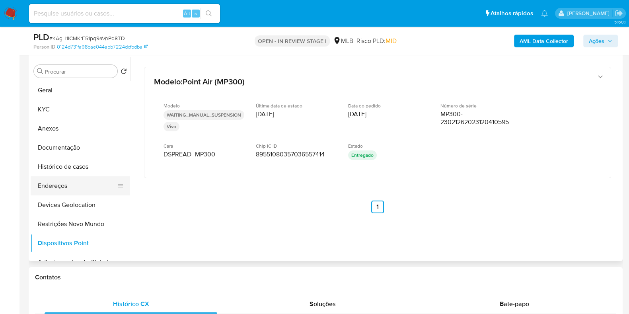
click at [68, 192] on button "Endereços" at bounding box center [77, 185] width 93 height 19
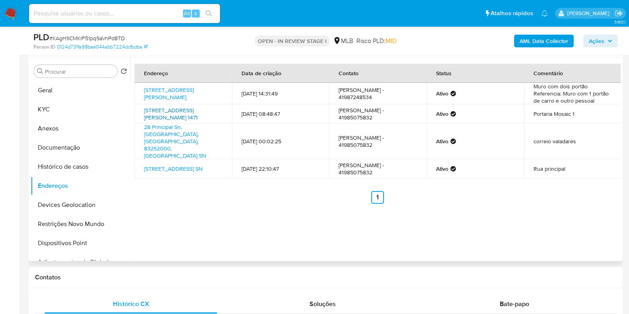
drag, startPoint x: 141, startPoint y: 108, endPoint x: 217, endPoint y: 113, distance: 76.1
click at [217, 113] on td "Avenida Gabriel De Lara 1471, Paranaguá, Paraná, 83221685, Brasil 1471" at bounding box center [182, 113] width 97 height 19
copy link "Avenida Gabriel De Lara 1471, Paranaguá, Paraná, 83221685"
click at [198, 111] on link "Avenida Gabriel De Lara 1471, Paranaguá, Paraná, 83221685, Brasil 1471" at bounding box center [171, 113] width 54 height 15
click at [62, 107] on button "KYC" at bounding box center [77, 109] width 93 height 19
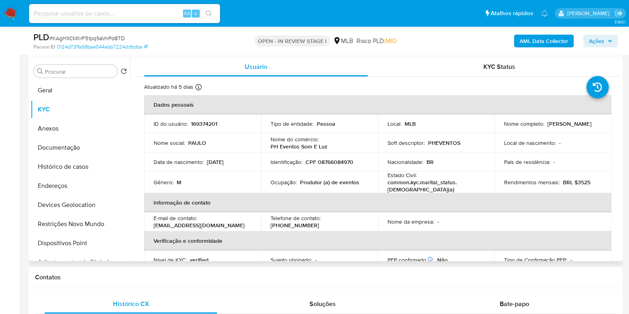
click at [344, 159] on p "CPF 08766084970" at bounding box center [330, 161] width 48 height 7
copy p "08766084970"
click at [69, 144] on button "Documentação" at bounding box center [77, 147] width 93 height 19
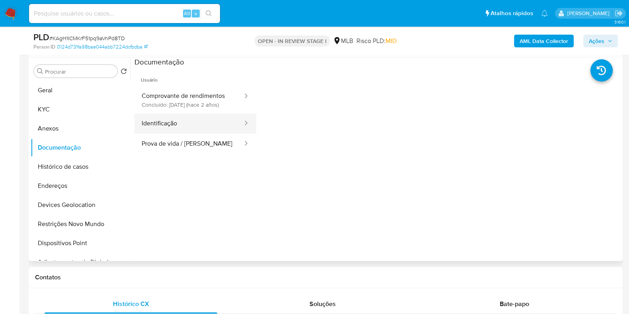
click at [221, 127] on button "Identificação" at bounding box center [188, 123] width 109 height 20
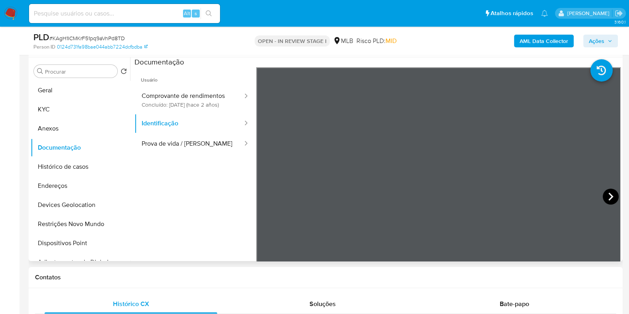
click at [606, 195] on icon at bounding box center [611, 197] width 16 height 16
click at [68, 104] on button "KYC" at bounding box center [77, 109] width 93 height 19
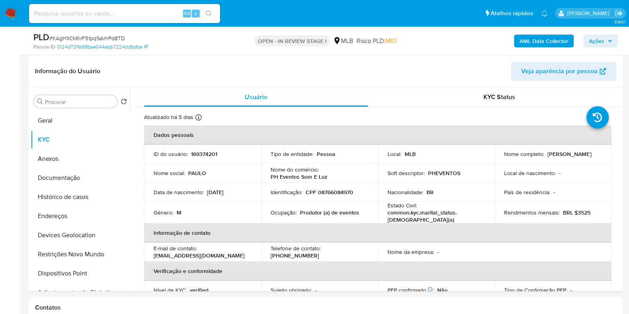
scroll to position [99, 0]
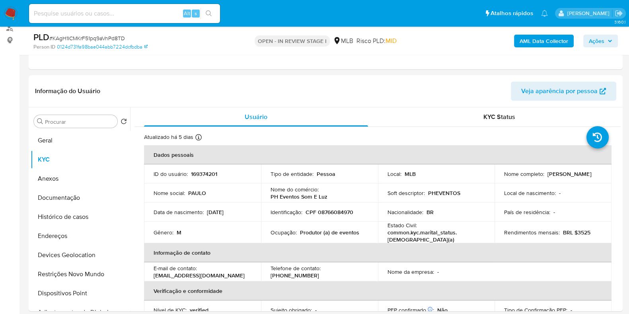
click at [349, 214] on p "CPF 08766084970" at bounding box center [330, 211] width 48 height 7
copy p "08766084970"
drag, startPoint x: 499, startPoint y: 178, endPoint x: 587, endPoint y: 177, distance: 87.9
click at [587, 177] on td "Nome completo : Paulo Henrique Custodio Soares" at bounding box center [553, 173] width 117 height 19
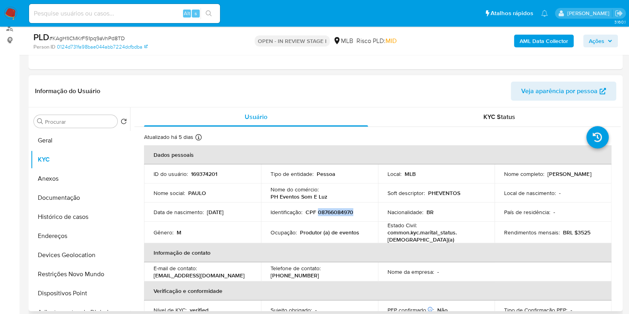
copy p "Paulo Henrique Custodio Soares"
click at [64, 190] on button "Documentação" at bounding box center [77, 197] width 93 height 19
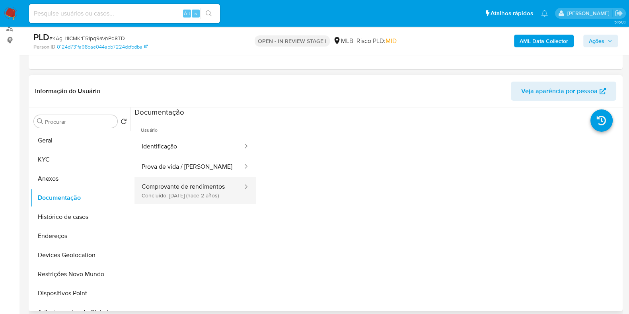
click at [206, 196] on button "Comprovante de rendimentos Concluído: 17/03/2024 (hace 2 años)" at bounding box center [188, 190] width 109 height 27
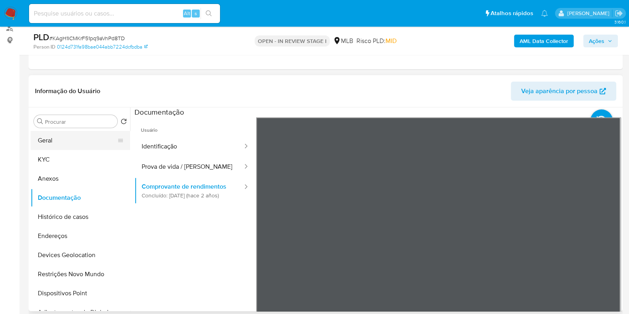
click at [36, 144] on button "Geral" at bounding box center [77, 140] width 93 height 19
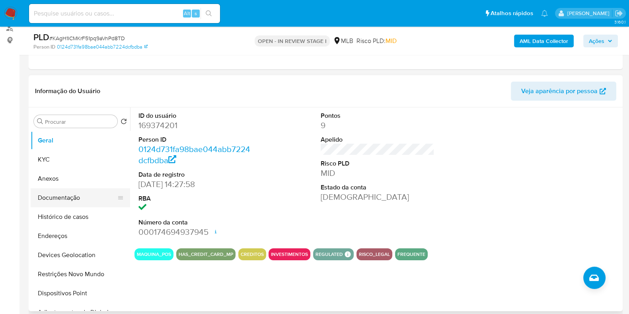
click at [62, 199] on button "Documentação" at bounding box center [77, 197] width 93 height 19
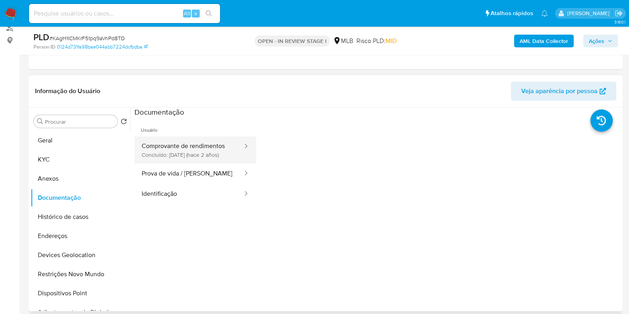
click at [224, 151] on button "Comprovante de rendimentos Concluído: 17/03/2024 (hace 2 años)" at bounding box center [188, 149] width 109 height 27
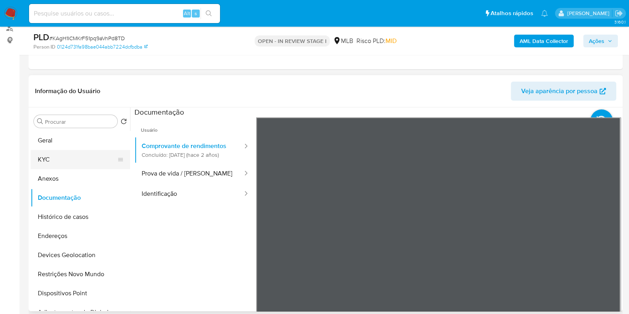
click at [63, 162] on button "KYC" at bounding box center [77, 159] width 93 height 19
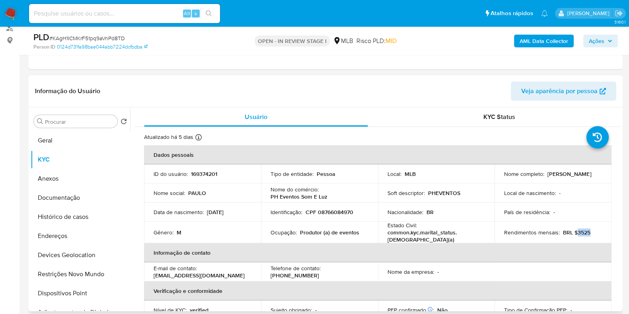
drag, startPoint x: 575, startPoint y: 231, endPoint x: 597, endPoint y: 230, distance: 21.9
click at [597, 230] on div "Rendimentos mensais : BRL $3525" at bounding box center [553, 232] width 98 height 7
copy p "3525"
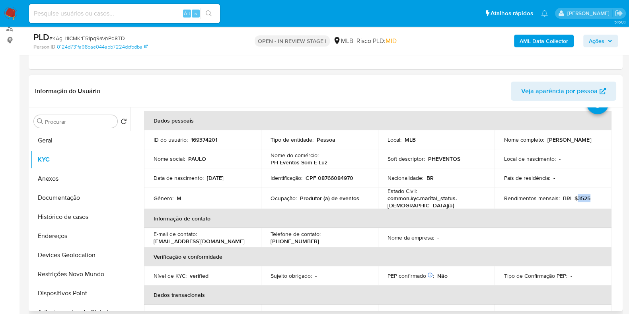
scroll to position [49, 0]
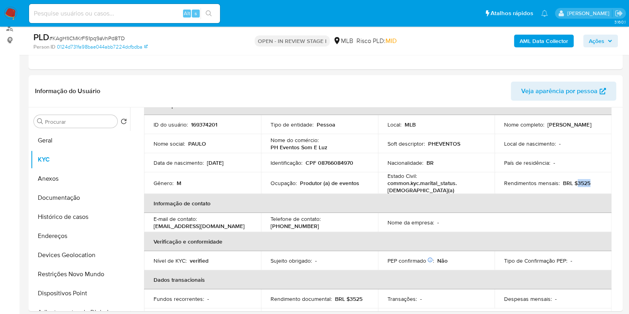
click at [606, 39] on span "Ações" at bounding box center [600, 40] width 23 height 11
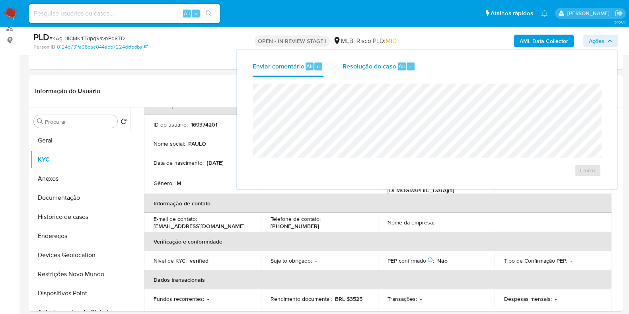
click at [391, 71] on div "Resolução do caso Alt r" at bounding box center [379, 66] width 73 height 21
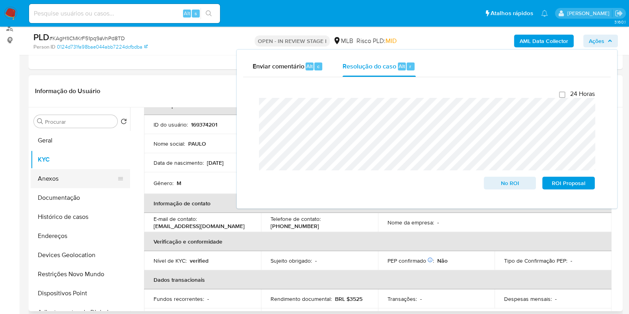
click at [41, 185] on button "Anexos" at bounding box center [77, 178] width 93 height 19
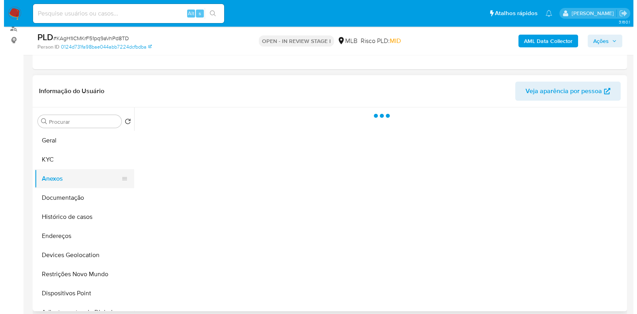
scroll to position [0, 0]
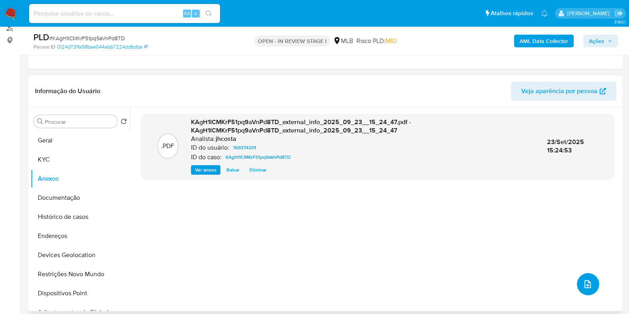
click at [587, 278] on button "upload-file" at bounding box center [588, 284] width 22 height 22
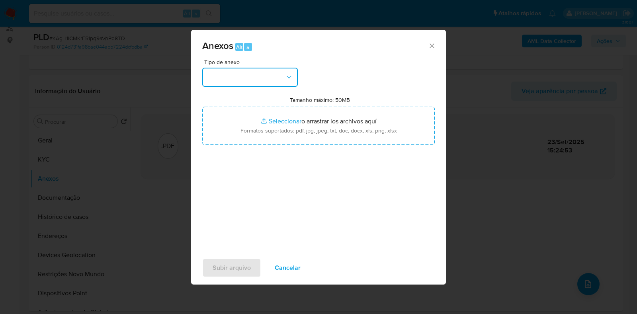
click at [277, 80] on button "button" at bounding box center [249, 77] width 95 height 19
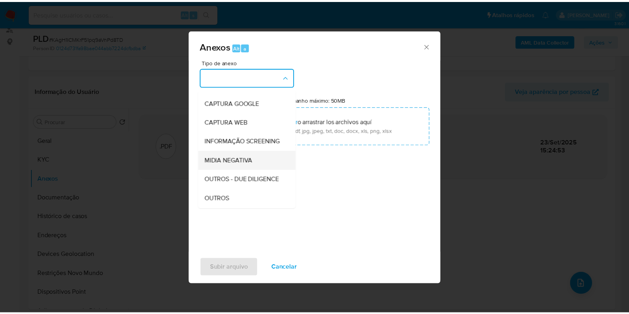
scroll to position [49, 0]
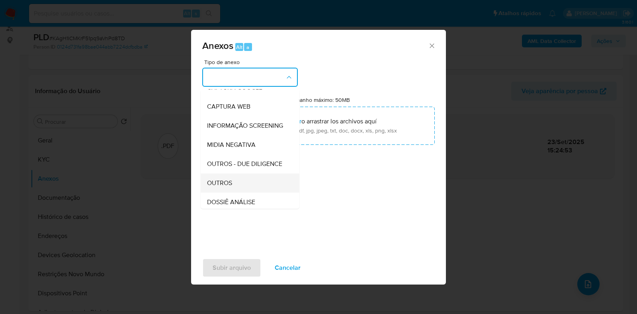
click at [238, 193] on div "OUTROS" at bounding box center [247, 182] width 81 height 19
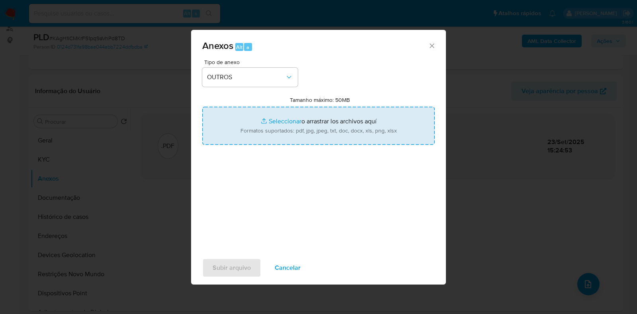
click at [299, 138] on input "Tamanho máximo: 50MB Seleccionar archivos" at bounding box center [318, 126] width 232 height 38
type input "C:\fakepath\Mulan 169374201_2025_09_23_09_48_07.xlsx"
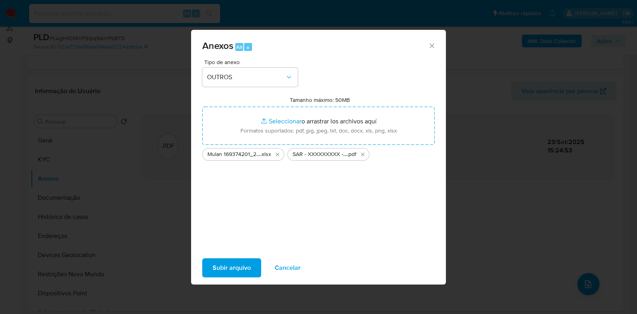
click at [237, 268] on span "Subir arquivo" at bounding box center [231, 268] width 38 height 18
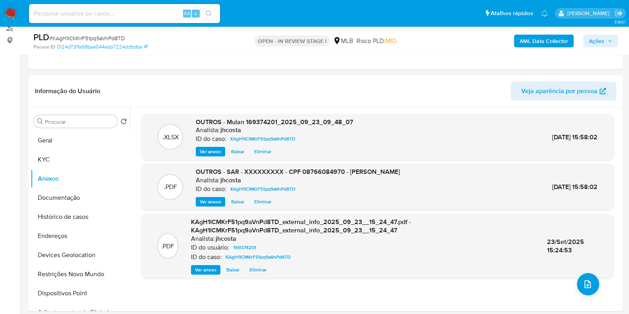
click at [592, 40] on span "Ações" at bounding box center [597, 41] width 16 height 13
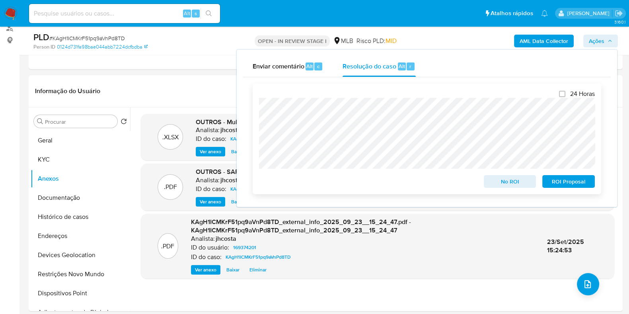
click at [563, 181] on span "ROI Proposal" at bounding box center [568, 181] width 41 height 11
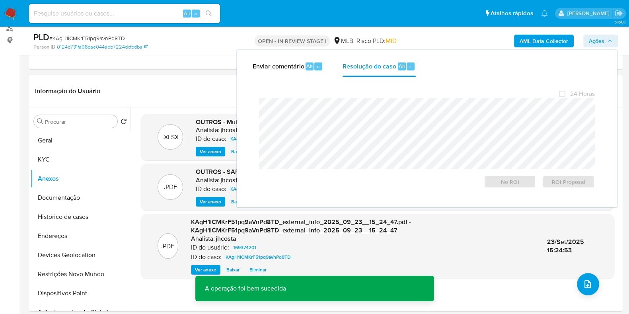
click at [82, 36] on span "# KAgH1ICMKrF51pq9aVnPd8TD" at bounding box center [87, 38] width 76 height 8
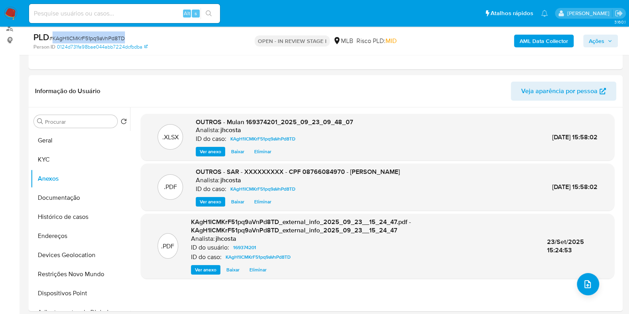
click at [82, 36] on span "# KAgH1ICMKrF51pq9aVnPd8TD" at bounding box center [87, 38] width 76 height 8
copy span "KAgH1ICMKrF51pq9aVnPd8TD"
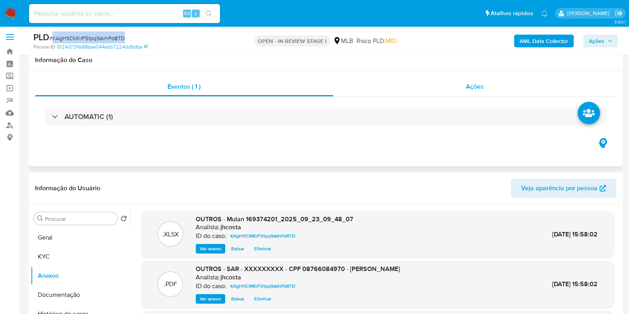
scroll to position [0, 0]
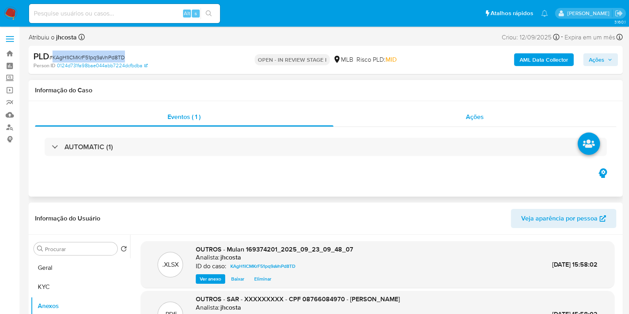
click at [475, 117] on span "Ações" at bounding box center [475, 116] width 18 height 9
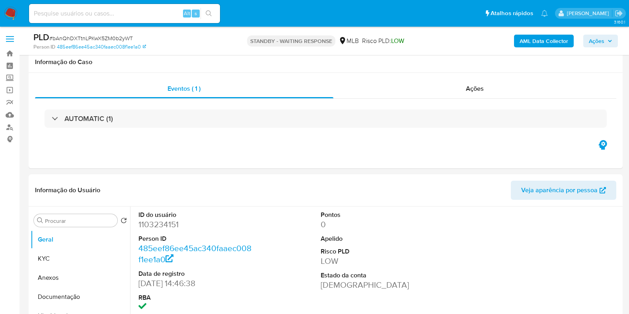
select select "10"
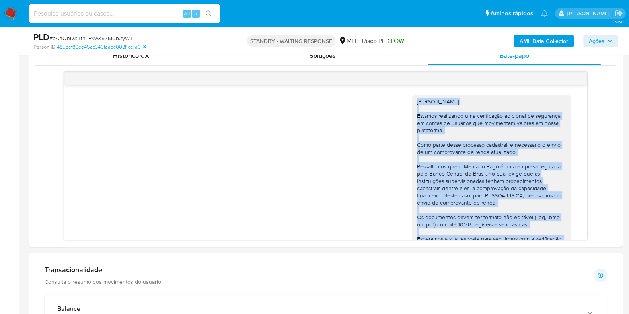
scroll to position [49, 0]
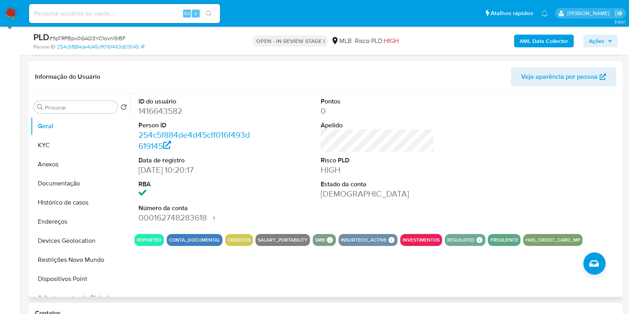
scroll to position [99, 0]
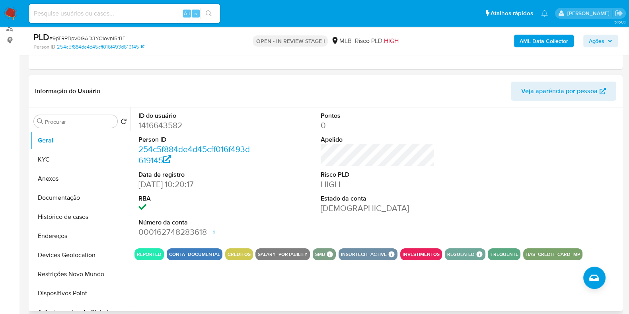
click at [169, 125] on dd "1416643582" at bounding box center [195, 125] width 114 height 11
copy dd "1416643582"
click at [65, 202] on button "Documentação" at bounding box center [77, 197] width 93 height 19
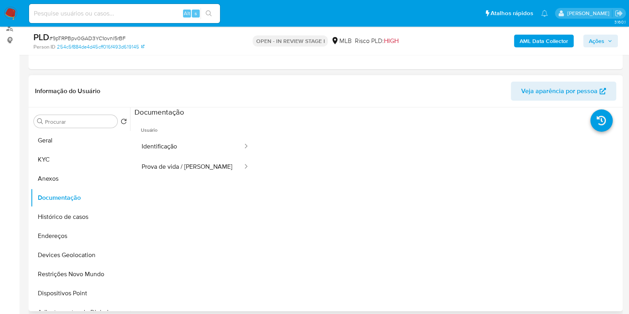
click at [225, 212] on ul "Usuário Identificação Prova de vida / [PERSON_NAME]" at bounding box center [195, 231] width 122 height 229
drag, startPoint x: 62, startPoint y: 140, endPoint x: 113, endPoint y: 151, distance: 52.1
click at [62, 140] on button "Geral" at bounding box center [80, 140] width 99 height 19
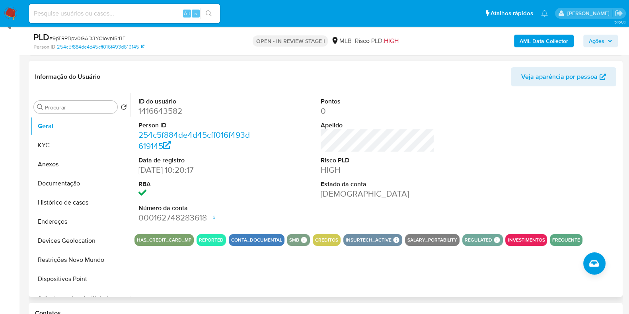
scroll to position [149, 0]
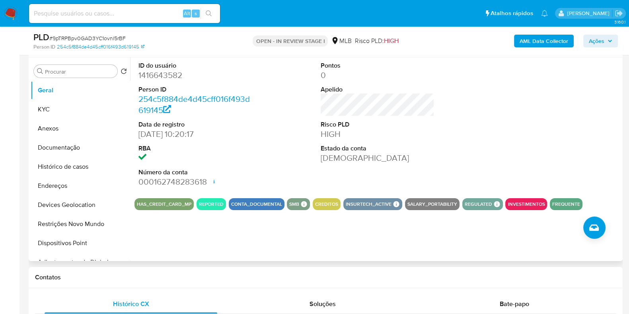
click at [529, 252] on div "ID do usuário 1416643582 Person ID 254c5f884de4d45cff016f493d619145 Data de reg…" at bounding box center [375, 159] width 491 height 204
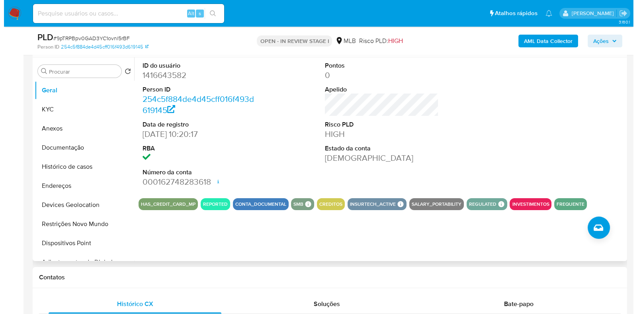
scroll to position [99, 0]
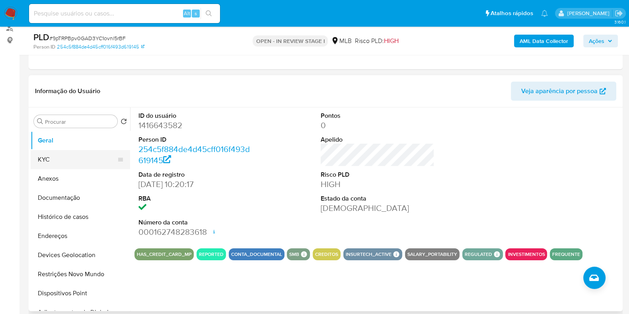
click at [66, 159] on button "KYC" at bounding box center [77, 159] width 93 height 19
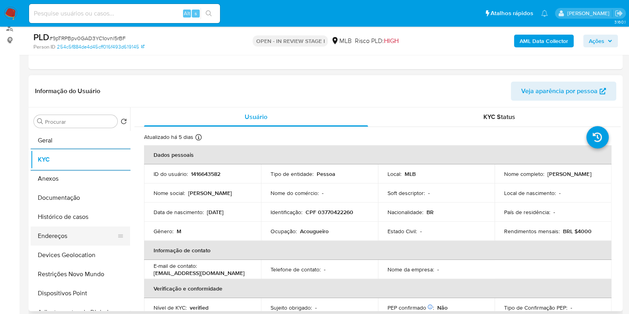
click at [64, 236] on button "Endereços" at bounding box center [77, 235] width 93 height 19
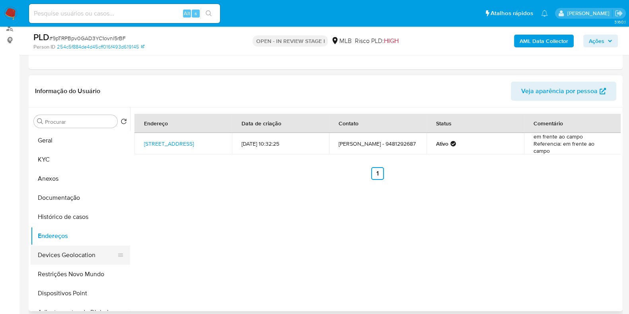
click at [79, 251] on button "Devices Geolocation" at bounding box center [77, 255] width 93 height 19
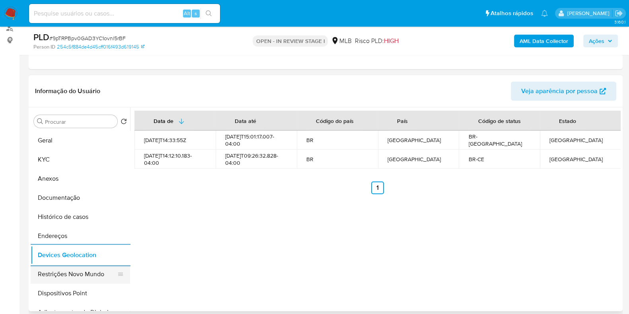
click at [73, 266] on button "Restrições Novo Mundo" at bounding box center [77, 274] width 93 height 19
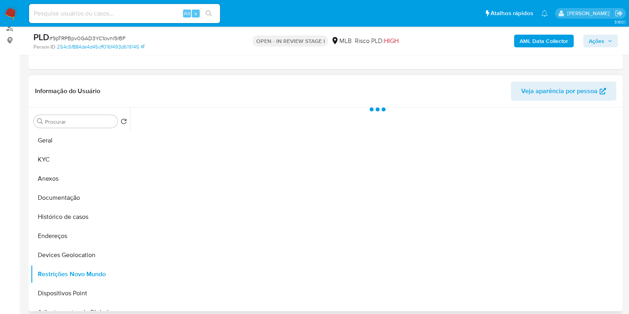
click at [336, 224] on div at bounding box center [375, 209] width 491 height 204
click at [336, 225] on div at bounding box center [375, 209] width 491 height 204
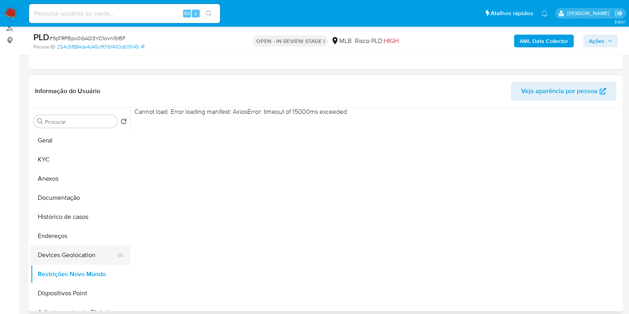
click at [63, 257] on button "Devices Geolocation" at bounding box center [77, 255] width 93 height 19
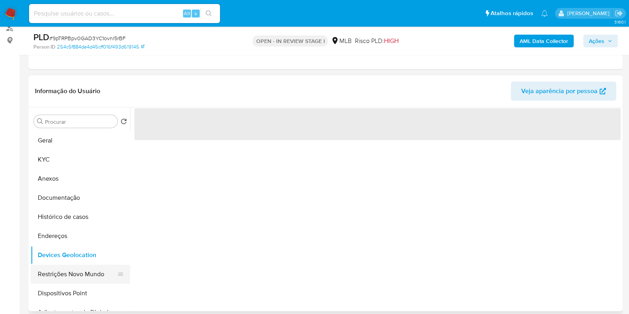
click at [72, 279] on button "Restrições Novo Mundo" at bounding box center [77, 274] width 93 height 19
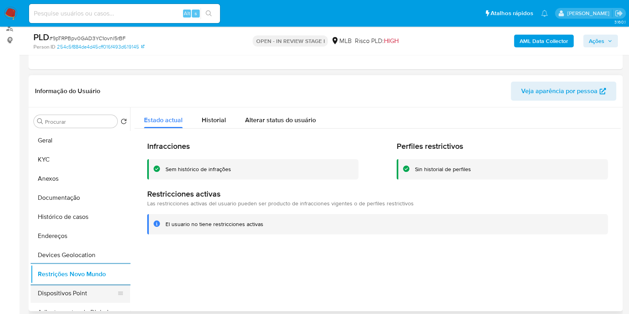
click at [80, 296] on button "Dispositivos Point" at bounding box center [77, 293] width 93 height 19
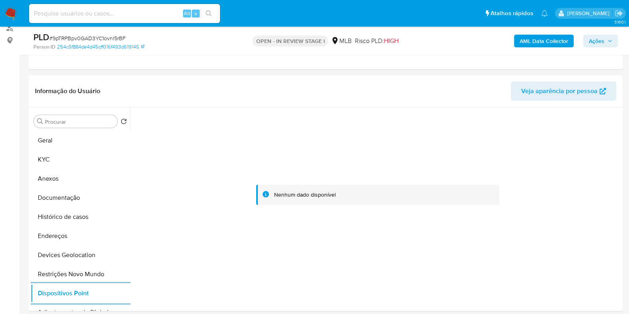
click at [526, 37] on b "AML Data Collector" at bounding box center [544, 41] width 49 height 13
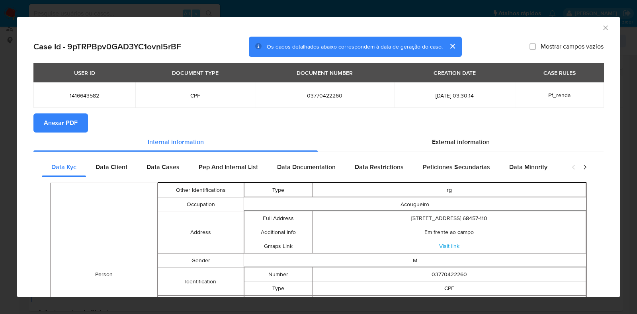
drag, startPoint x: 76, startPoint y: 124, endPoint x: 84, endPoint y: 123, distance: 8.0
click at [76, 124] on span "Anexar PDF" at bounding box center [61, 123] width 34 height 18
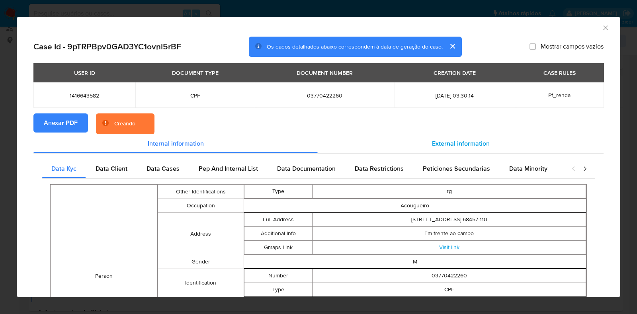
click at [452, 144] on span "External information" at bounding box center [461, 143] width 58 height 9
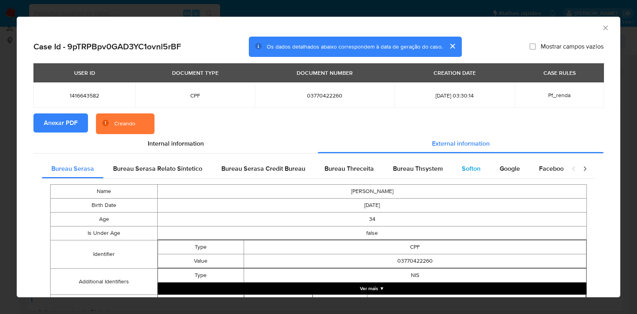
click at [472, 167] on span "Softon" at bounding box center [471, 168] width 19 height 9
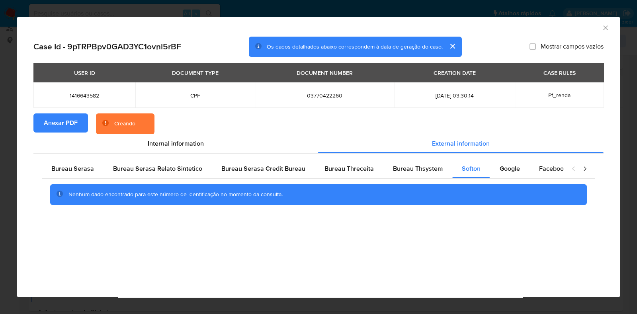
click at [608, 27] on icon "Fechar a janela" at bounding box center [605, 28] width 8 height 8
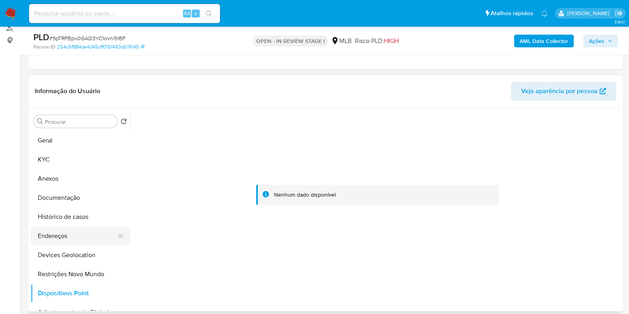
click at [51, 242] on button "Endereços" at bounding box center [77, 235] width 93 height 19
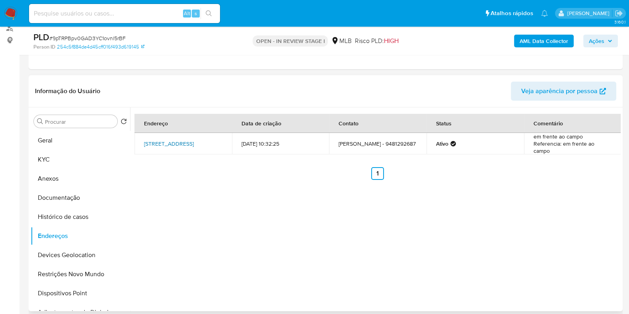
drag, startPoint x: 138, startPoint y: 138, endPoint x: 200, endPoint y: 145, distance: 62.9
click at [200, 145] on td "[STREET_ADDRESS]" at bounding box center [182, 143] width 97 height 21
copy link "[STREET_ADDRESS]"
click at [193, 145] on link "[STREET_ADDRESS]" at bounding box center [169, 144] width 50 height 8
click at [71, 160] on button "KYC" at bounding box center [77, 159] width 93 height 19
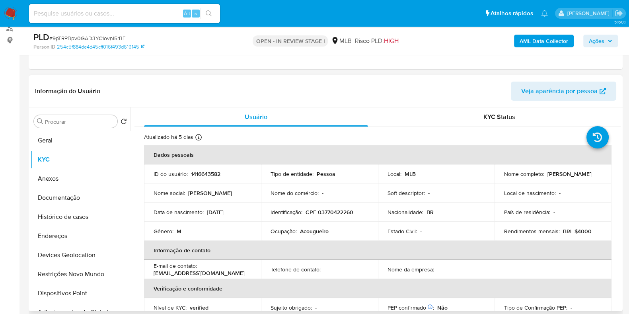
click at [327, 208] on p "CPF 03770422260" at bounding box center [330, 211] width 48 height 7
click at [327, 207] on td "Identificação : CPF 03770422260" at bounding box center [319, 212] width 117 height 19
copy p "CPF 03770422260"
click at [336, 208] on p "CPF 03770422260" at bounding box center [330, 211] width 48 height 7
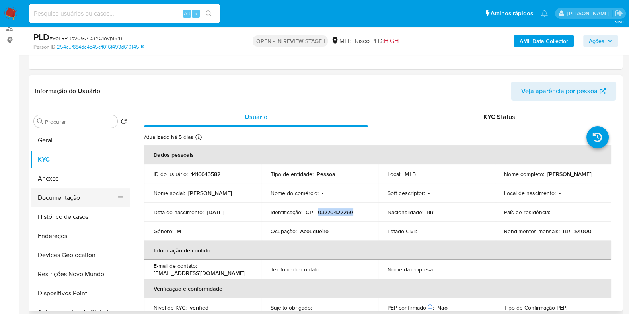
click at [56, 190] on button "Documentação" at bounding box center [77, 197] width 93 height 19
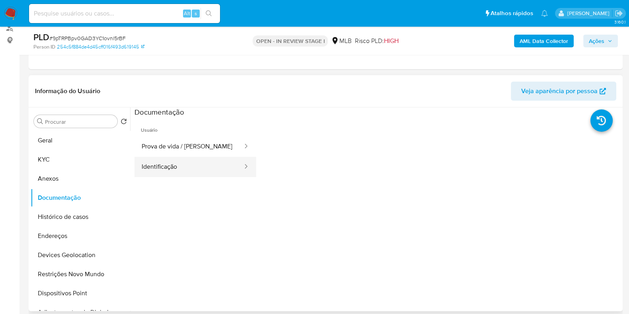
click at [203, 166] on button "Identificação" at bounding box center [188, 167] width 109 height 20
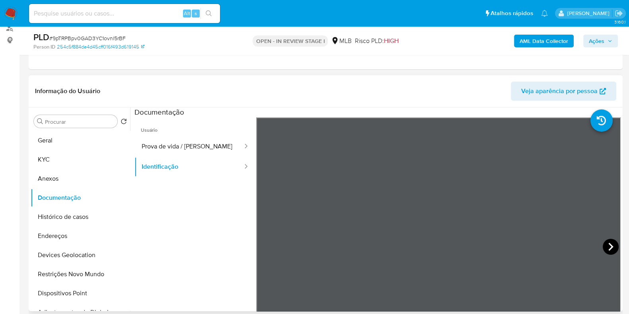
click at [608, 245] on icon at bounding box center [610, 247] width 5 height 8
click at [71, 152] on button "KYC" at bounding box center [77, 159] width 93 height 19
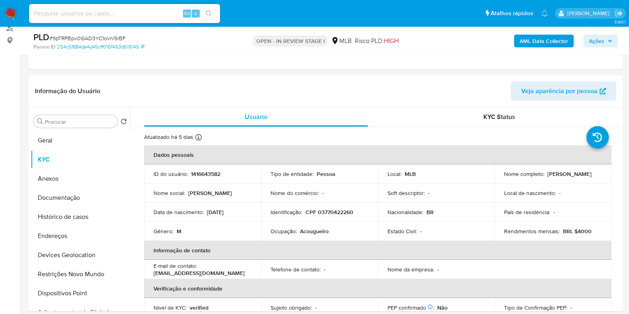
click at [331, 212] on p "CPF 03770422260" at bounding box center [330, 211] width 48 height 7
copy p "03770422260"
drag, startPoint x: 499, startPoint y: 176, endPoint x: 386, endPoint y: 162, distance: 114.3
click at [565, 176] on td "Nome completo : Rafael Negreiro de Melo" at bounding box center [553, 173] width 117 height 19
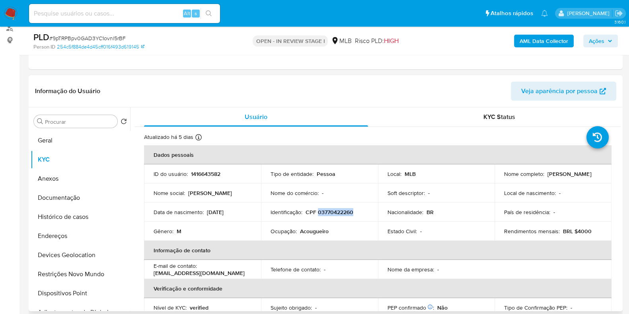
copy p "Rafael Negreiro de Melo"
click at [76, 216] on button "Histórico de casos" at bounding box center [77, 216] width 93 height 19
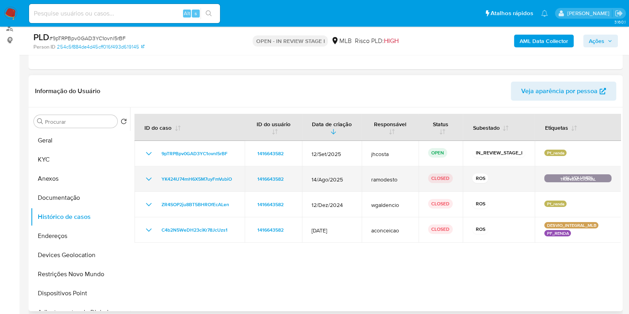
click at [155, 175] on div "YK424U74mH6X5M7uyFmVubiO" at bounding box center [189, 179] width 91 height 10
click at [152, 176] on icon "Mostrar/Ocultar" at bounding box center [149, 179] width 10 height 10
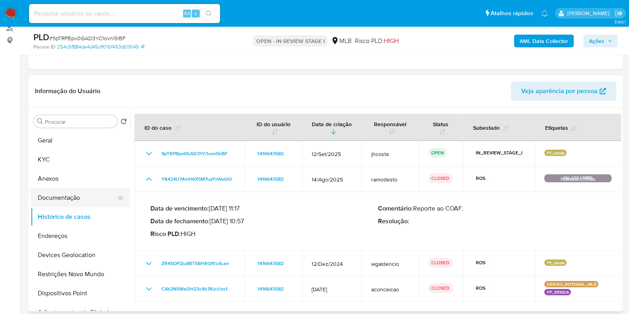
click at [62, 195] on button "Documentação" at bounding box center [77, 197] width 93 height 19
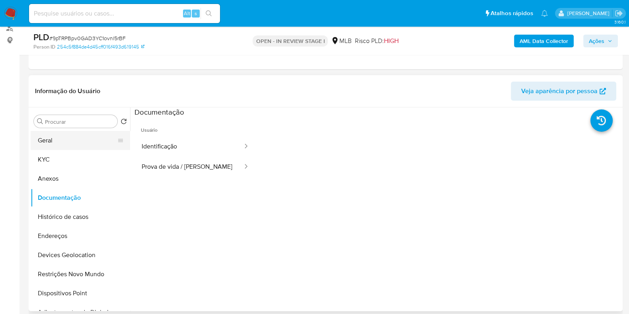
click at [54, 137] on button "Geral" at bounding box center [77, 140] width 93 height 19
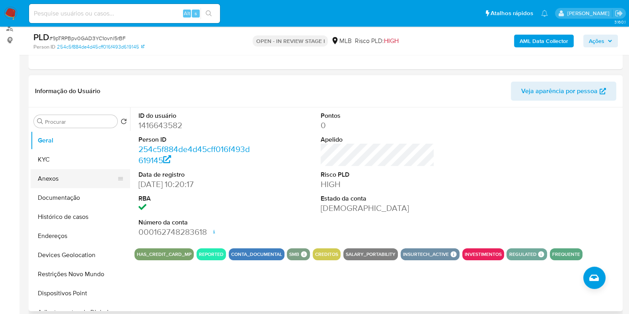
click at [61, 180] on button "Anexos" at bounding box center [77, 178] width 93 height 19
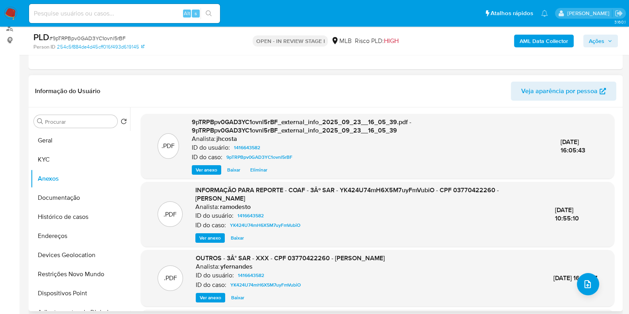
click at [203, 238] on span "Ver anexo" at bounding box center [209, 238] width 21 height 8
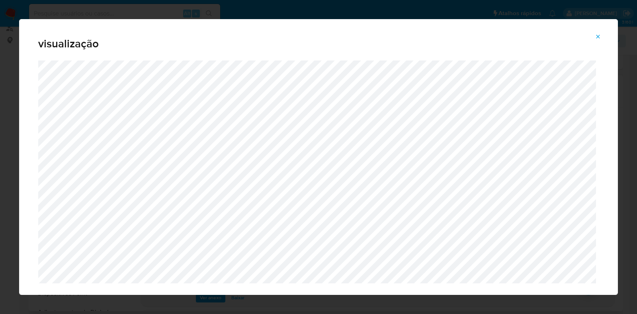
click at [397, 11] on div "visualização" at bounding box center [318, 157] width 637 height 314
click at [597, 36] on icon "Attachment preview" at bounding box center [598, 37] width 4 height 4
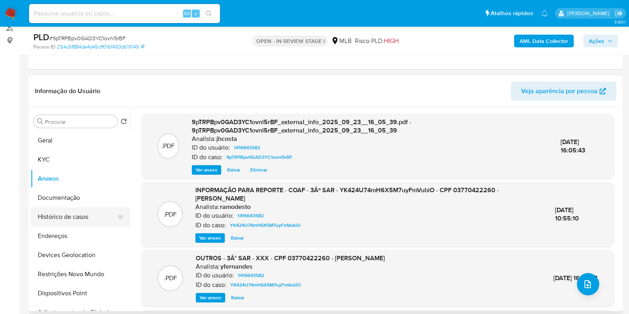
click at [70, 218] on button "Histórico de casos" at bounding box center [77, 216] width 93 height 19
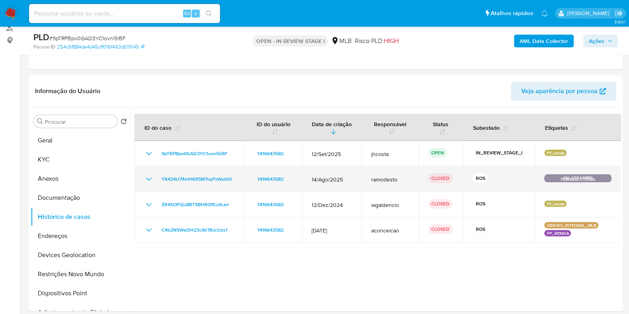
click at [145, 180] on icon "Mostrar/Ocultar" at bounding box center [149, 179] width 10 height 10
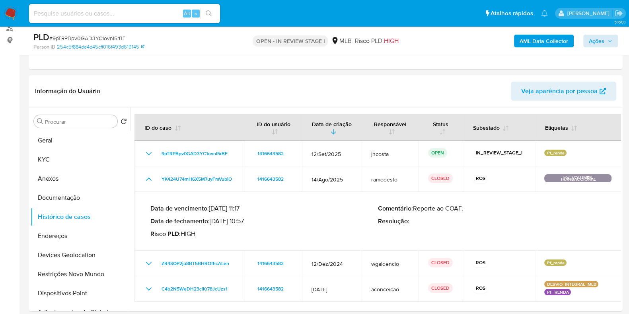
click at [597, 34] on div "AML Data Collector Ações" at bounding box center [521, 40] width 193 height 19
click at [593, 45] on span "Ações" at bounding box center [597, 41] width 16 height 13
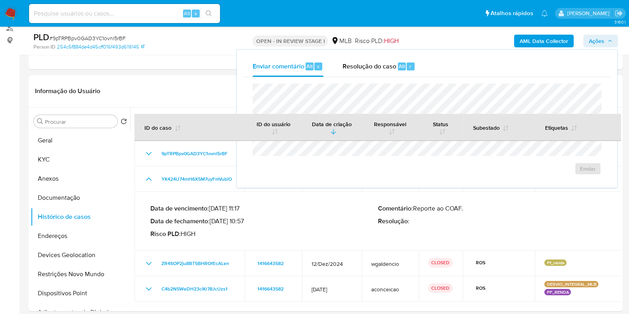
drag, startPoint x: 367, startPoint y: 65, endPoint x: 366, endPoint y: 79, distance: 14.4
click at [367, 65] on span "Resolução do caso" at bounding box center [370, 65] width 54 height 9
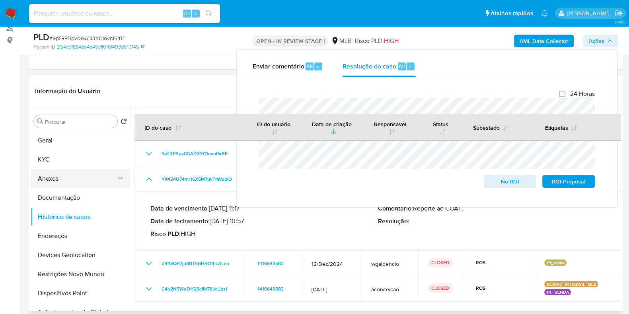
click at [56, 179] on button "Anexos" at bounding box center [77, 178] width 93 height 19
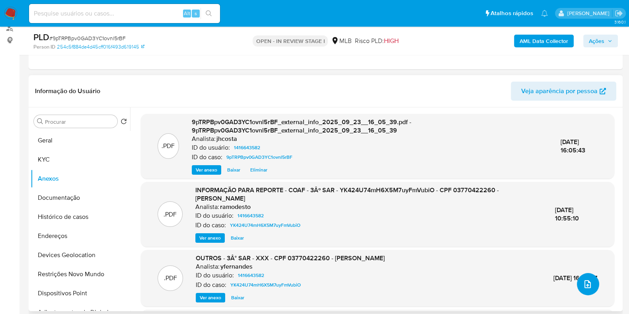
click at [586, 277] on button "upload-file" at bounding box center [588, 284] width 22 height 22
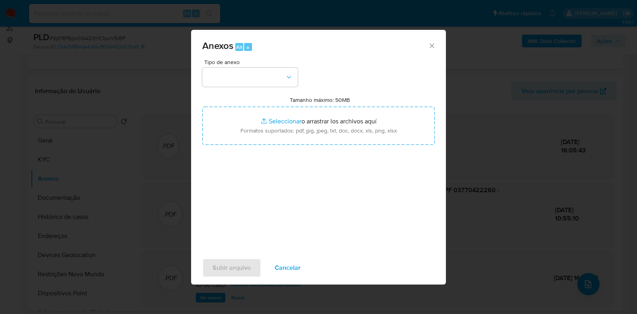
click at [281, 65] on div "Tipo de anexo" at bounding box center [249, 72] width 95 height 27
click at [283, 76] on button "button" at bounding box center [249, 77] width 95 height 19
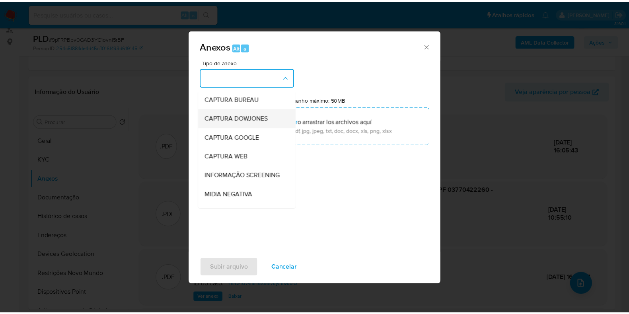
scroll to position [49, 0]
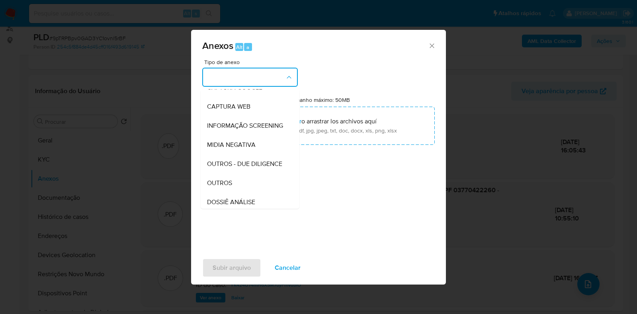
drag, startPoint x: 228, startPoint y: 198, endPoint x: 261, endPoint y: 167, distance: 45.0
click at [228, 187] on span "OUTROS" at bounding box center [219, 183] width 25 height 8
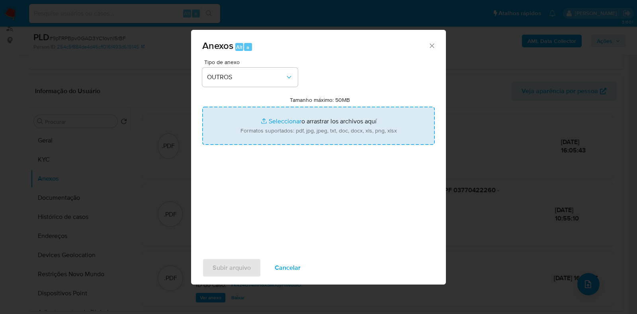
click at [308, 133] on input "Tamanho máximo: 50MB Seleccionar archivos" at bounding box center [318, 126] width 232 height 38
type input "C:\fakepath\Mulan 1416643582_2025_09_23_09_49_31.xlsx"
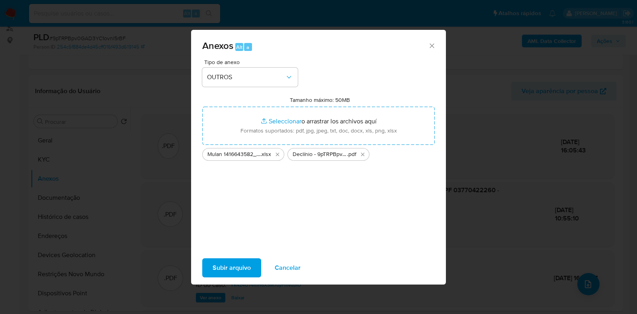
click at [239, 263] on span "Subir arquivo" at bounding box center [231, 268] width 38 height 18
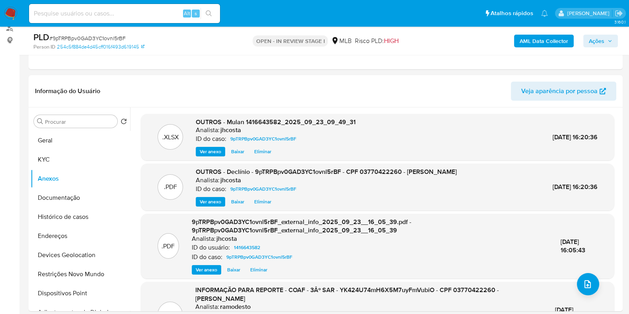
click at [600, 43] on span "Ações" at bounding box center [597, 41] width 16 height 13
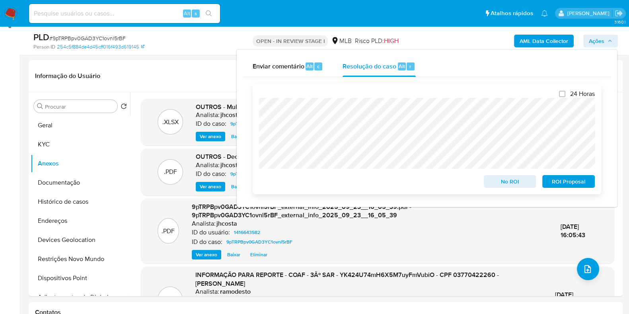
scroll to position [99, 0]
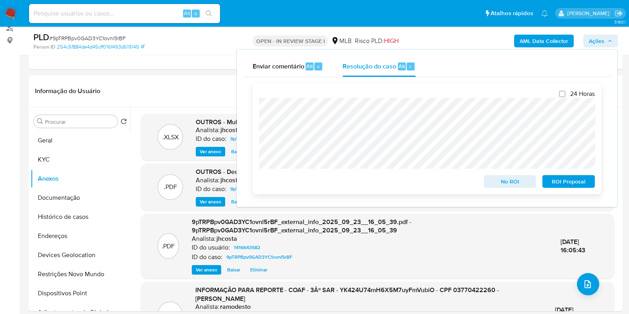
click at [516, 180] on span "No ROI" at bounding box center [509, 181] width 41 height 11
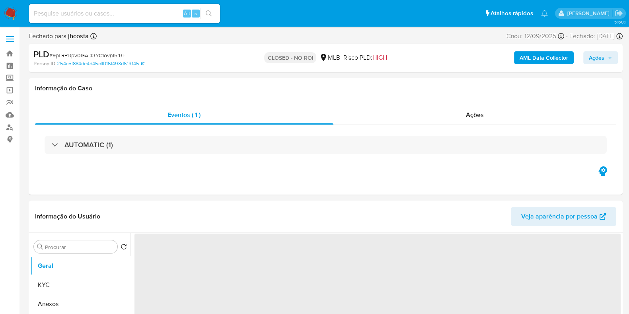
select select "10"
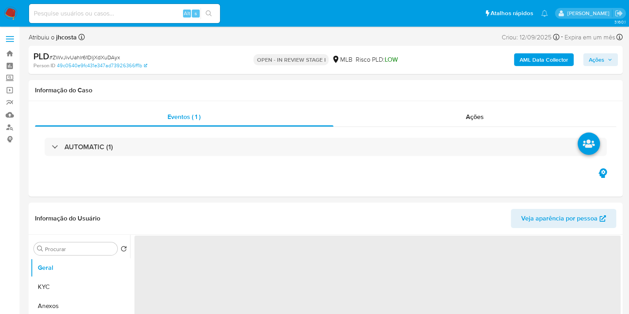
select select "10"
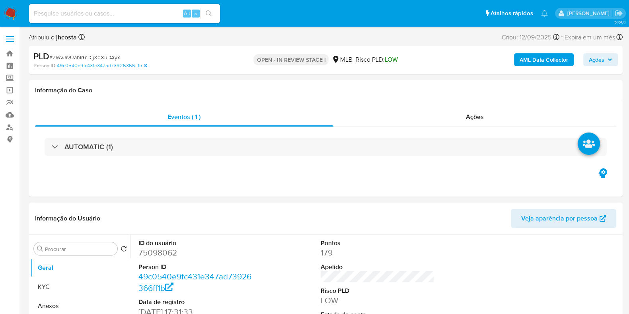
click at [151, 255] on dd "75098062" at bounding box center [195, 252] width 114 height 11
copy dd "75098062"
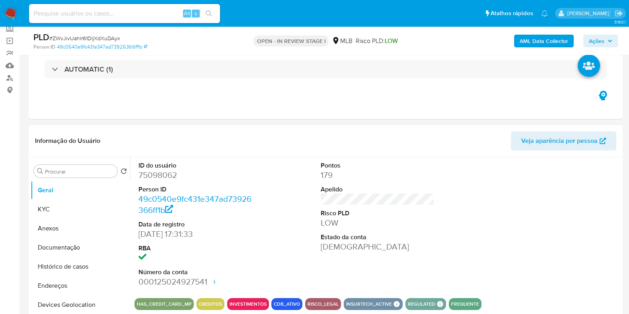
click at [276, 159] on div "ID do usuário 75098062 Person ID 49c0540e9fc431e347ad73926366ff1b Data de regis…" at bounding box center [377, 224] width 486 height 134
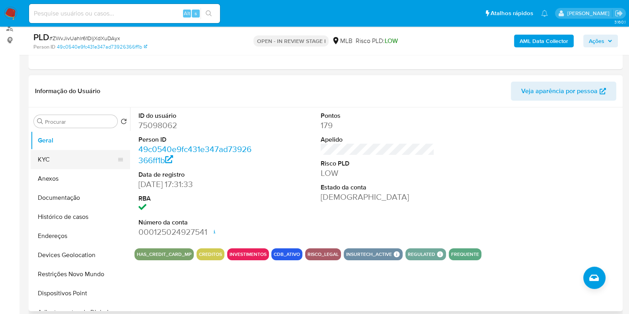
click at [56, 154] on button "KYC" at bounding box center [77, 159] width 93 height 19
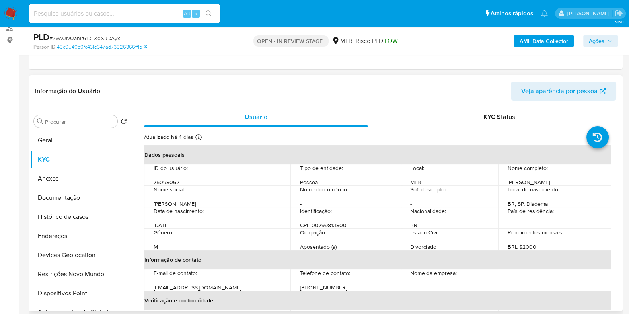
scroll to position [149, 0]
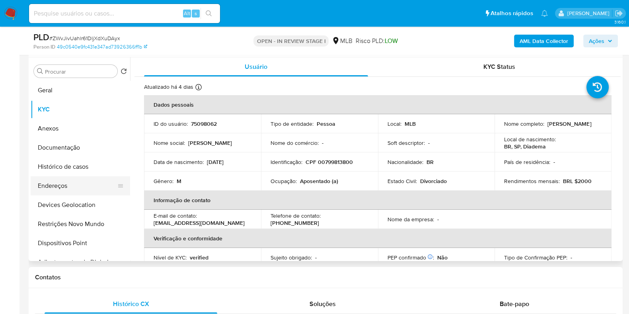
click at [67, 177] on button "Endereços" at bounding box center [77, 185] width 93 height 19
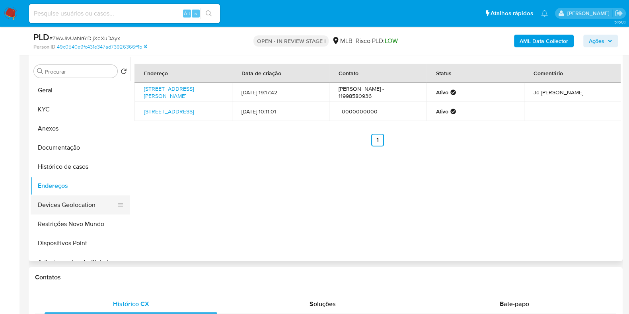
click at [80, 208] on button "Devices Geolocation" at bounding box center [77, 204] width 93 height 19
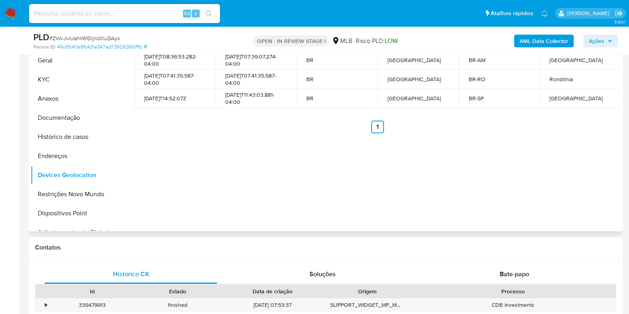
scroll to position [249, 0]
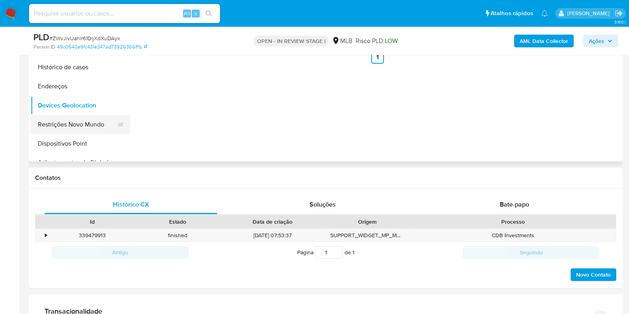
click at [84, 128] on button "Restrições Novo Mundo" at bounding box center [77, 124] width 93 height 19
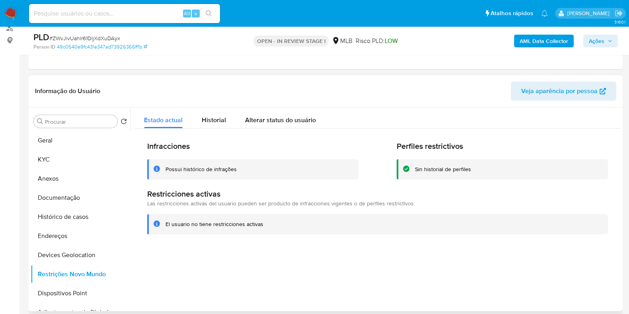
scroll to position [149, 0]
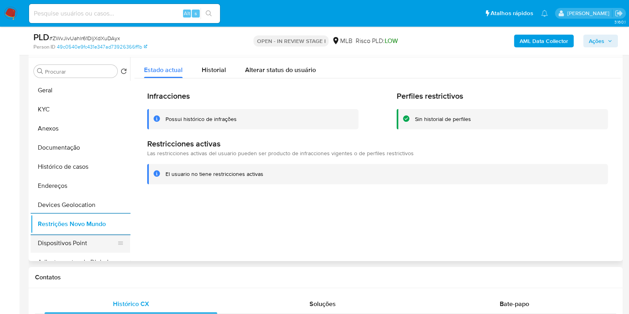
drag, startPoint x: 72, startPoint y: 242, endPoint x: 119, endPoint y: 240, distance: 47.8
click at [72, 242] on button "Dispositivos Point" at bounding box center [77, 243] width 93 height 19
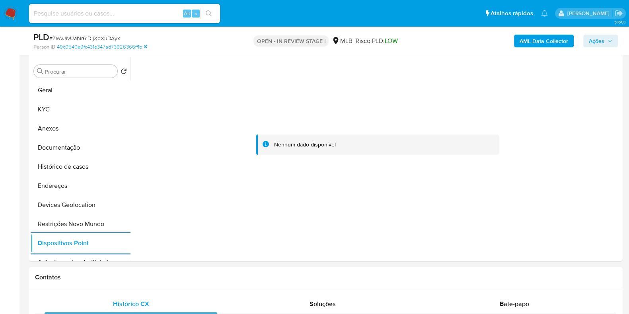
click at [536, 33] on div "AML Data Collector Ações" at bounding box center [521, 40] width 193 height 19
click at [539, 37] on b "AML Data Collector" at bounding box center [544, 41] width 49 height 13
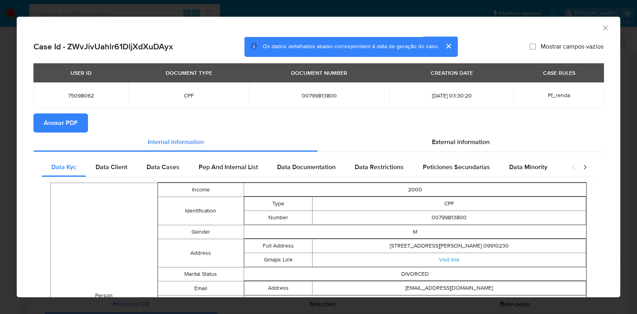
click at [54, 122] on span "Anexar PDF" at bounding box center [61, 123] width 34 height 18
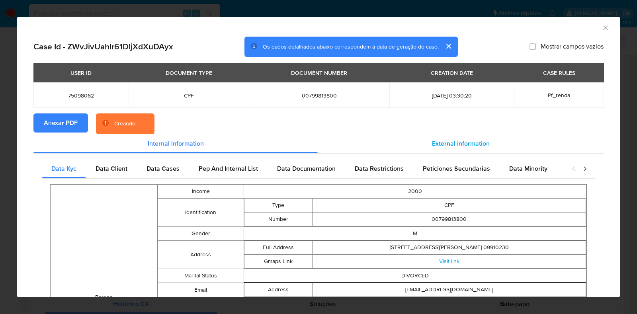
click at [433, 140] on span "External information" at bounding box center [461, 143] width 58 height 9
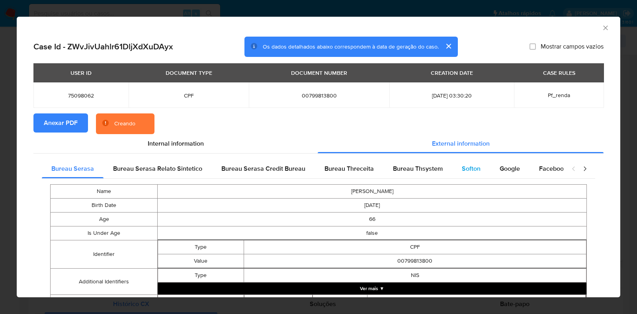
click at [465, 173] on div "Softon" at bounding box center [471, 168] width 38 height 19
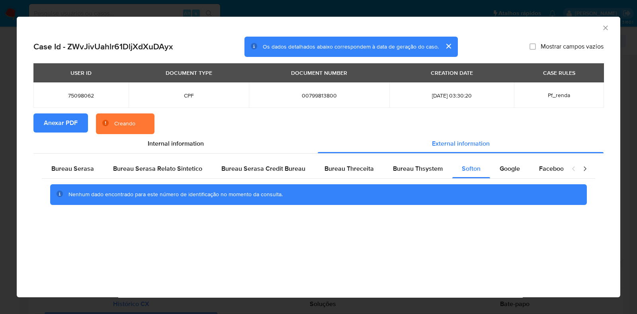
click at [604, 29] on icon "Fechar a janela" at bounding box center [605, 27] width 4 height 4
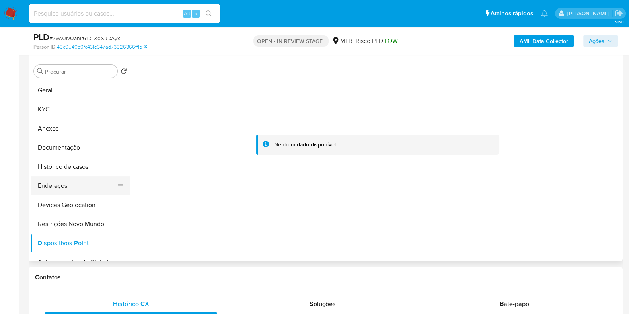
click at [68, 189] on button "Endereços" at bounding box center [77, 185] width 93 height 19
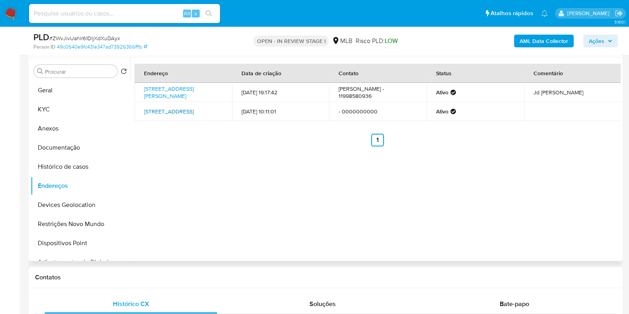
drag, startPoint x: 138, startPoint y: 107, endPoint x: 192, endPoint y: 112, distance: 54.8
click at [193, 112] on td "[STREET_ADDRESS]" at bounding box center [182, 111] width 97 height 19
copy link "[STREET_ADDRESS]"
click at [165, 115] on link "[STREET_ADDRESS]" at bounding box center [169, 111] width 50 height 8
click at [158, 140] on ul "Anterior 1 Siguiente" at bounding box center [377, 140] width 486 height 13
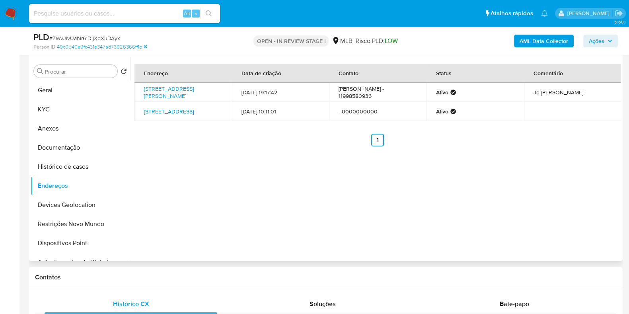
drag, startPoint x: 140, startPoint y: 107, endPoint x: 167, endPoint y: 121, distance: 30.6
click at [167, 121] on td "[STREET_ADDRESS]" at bounding box center [182, 111] width 97 height 19
copy link "[STREET_ADDRESS], 09910230"
click at [162, 115] on link "[STREET_ADDRESS]" at bounding box center [169, 111] width 50 height 8
copy link "[STREET_ADDRESS], 09910230"
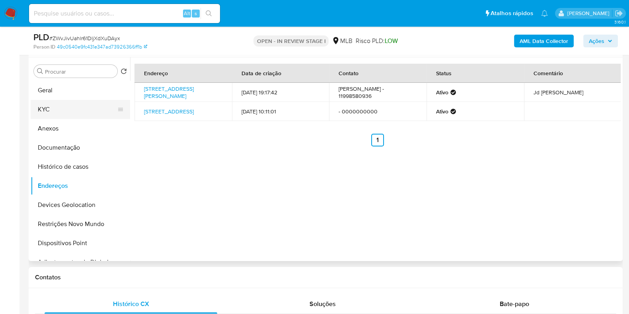
click at [53, 113] on button "KYC" at bounding box center [77, 109] width 93 height 19
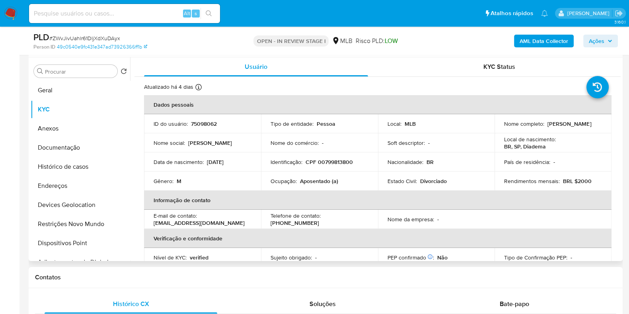
click at [333, 157] on td "Identificação : CPF 00799813800" at bounding box center [319, 161] width 117 height 19
click at [336, 163] on p "CPF 00799813800" at bounding box center [329, 161] width 47 height 7
drag, startPoint x: 336, startPoint y: 163, endPoint x: 333, endPoint y: 158, distance: 5.7
click at [337, 163] on p "CPF 00799813800" at bounding box center [329, 161] width 47 height 7
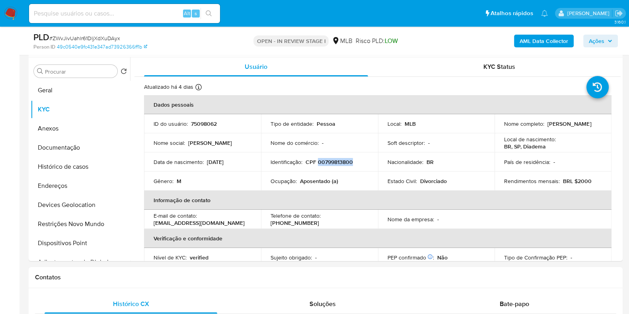
copy p "00799813800"
click at [61, 149] on button "Documentação" at bounding box center [77, 147] width 93 height 19
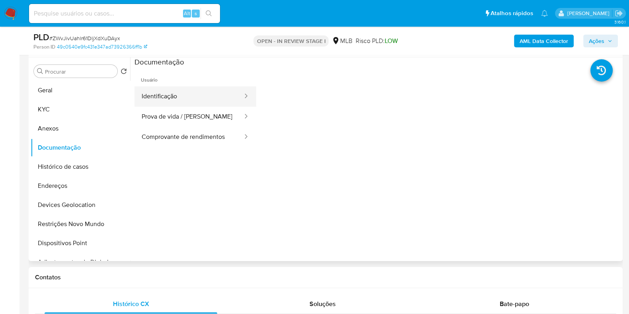
click at [213, 96] on button "Identificação" at bounding box center [188, 96] width 109 height 20
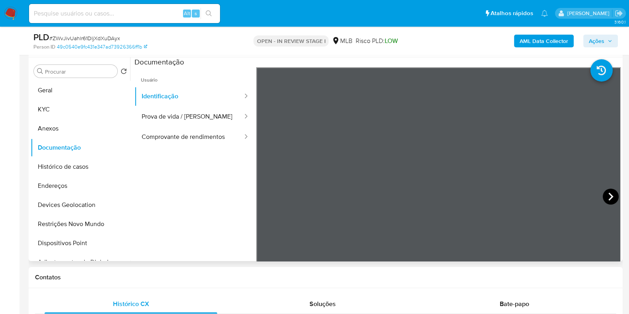
click at [609, 198] on icon at bounding box center [611, 197] width 16 height 16
click at [59, 108] on button "KYC" at bounding box center [77, 109] width 93 height 19
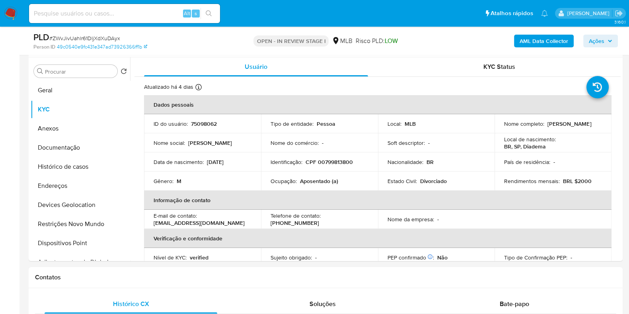
click at [336, 162] on p "CPF 00799813800" at bounding box center [329, 161] width 47 height 7
copy p "00799813800"
click at [337, 164] on p "CPF 00799813800" at bounding box center [329, 161] width 47 height 7
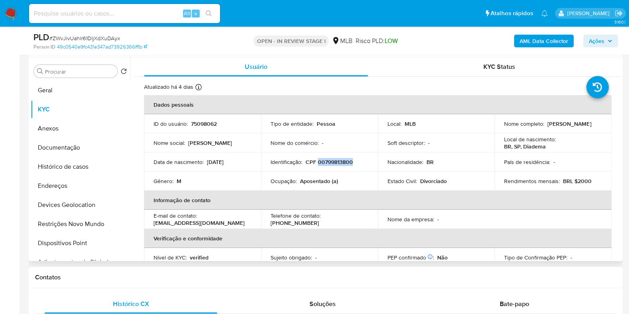
drag, startPoint x: 546, startPoint y: 124, endPoint x: 597, endPoint y: 124, distance: 50.9
click at [597, 124] on div "Nome completo : Sergio Jose Lazzari" at bounding box center [553, 123] width 98 height 7
copy p "Sergio Jose Lazzari"
click at [70, 150] on button "Documentação" at bounding box center [77, 147] width 93 height 19
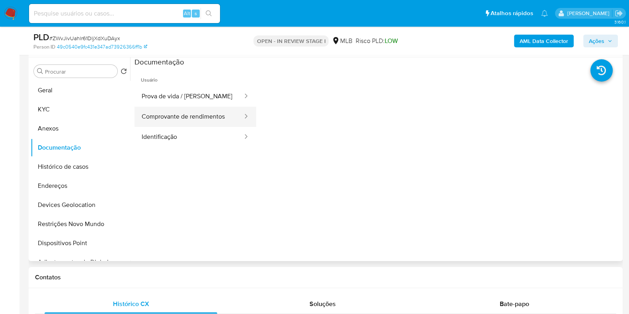
click at [218, 122] on button "Comprovante de rendimentos" at bounding box center [188, 117] width 109 height 20
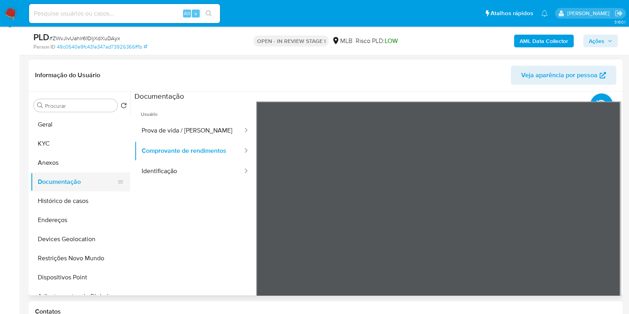
scroll to position [99, 0]
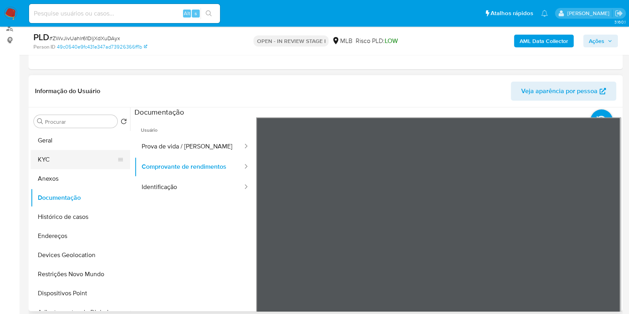
click at [74, 155] on button "KYC" at bounding box center [77, 159] width 93 height 19
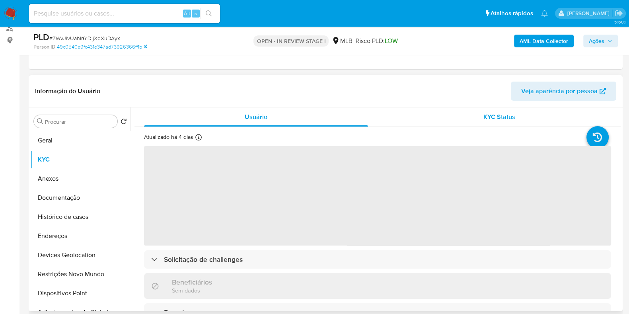
click at [508, 115] on span "KYC Status" at bounding box center [499, 116] width 32 height 9
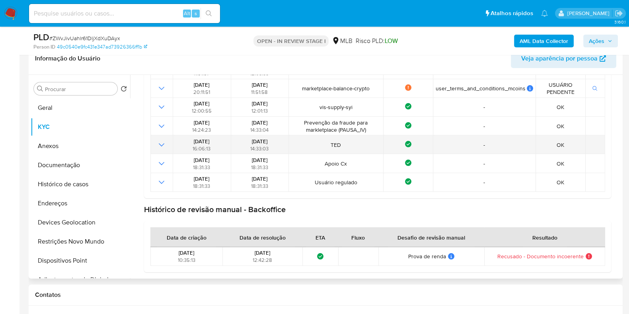
scroll to position [149, 0]
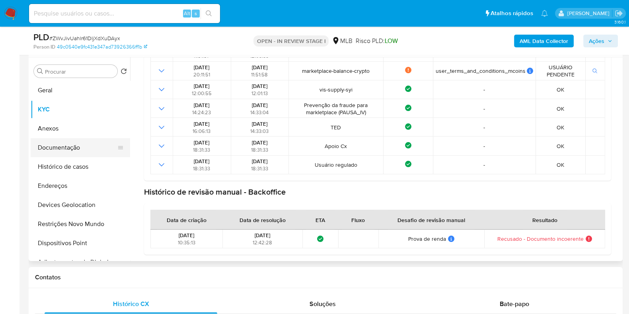
click at [71, 150] on button "Documentação" at bounding box center [77, 147] width 93 height 19
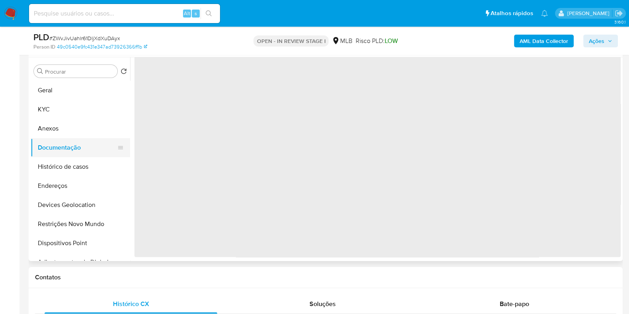
scroll to position [0, 0]
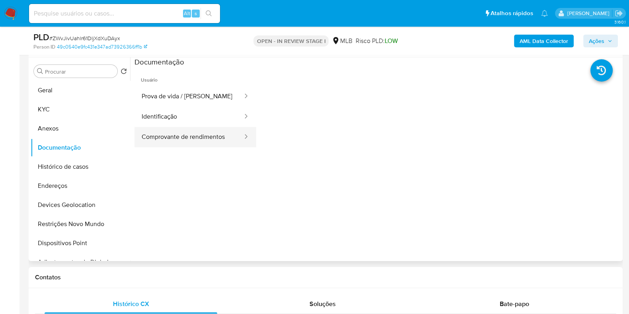
click at [210, 136] on button "Comprovante de rendimentos" at bounding box center [188, 137] width 109 height 20
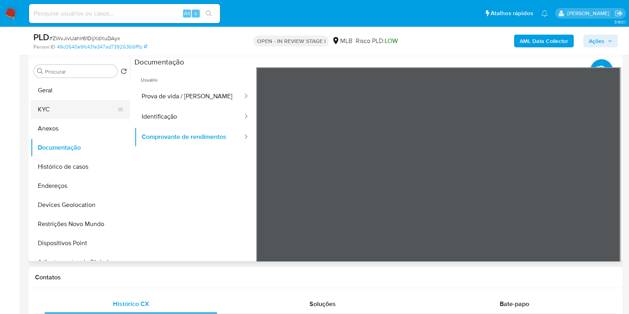
click at [52, 114] on button "KYC" at bounding box center [77, 109] width 93 height 19
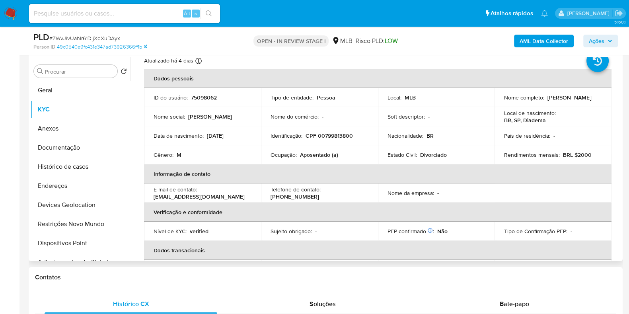
scroll to position [49, 0]
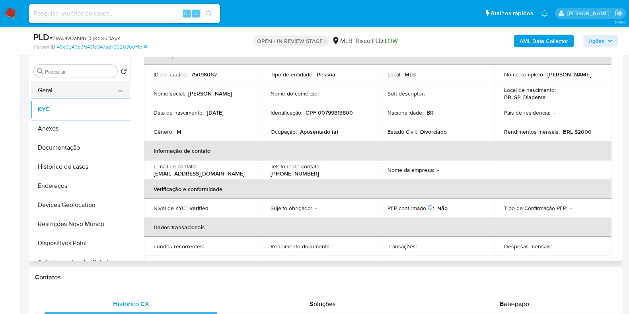
click at [68, 86] on button "Geral" at bounding box center [77, 90] width 93 height 19
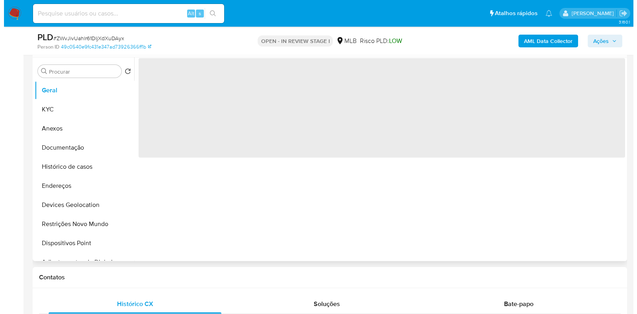
scroll to position [0, 0]
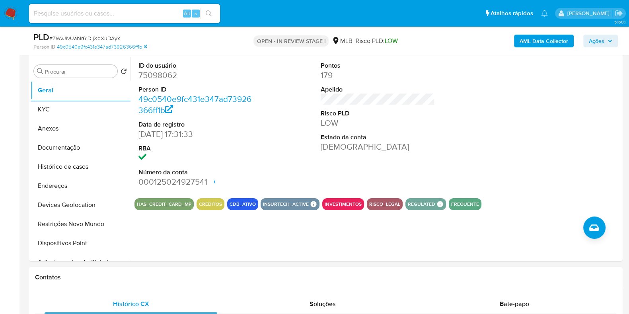
click at [594, 35] on span "Ações" at bounding box center [597, 41] width 16 height 13
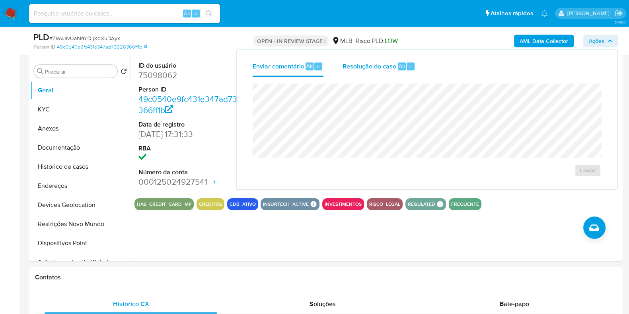
click at [374, 60] on div "Resolução do caso Alt r" at bounding box center [379, 66] width 73 height 21
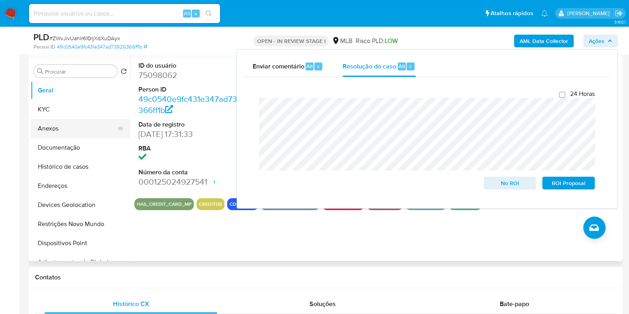
click at [66, 124] on button "Anexos" at bounding box center [77, 128] width 93 height 19
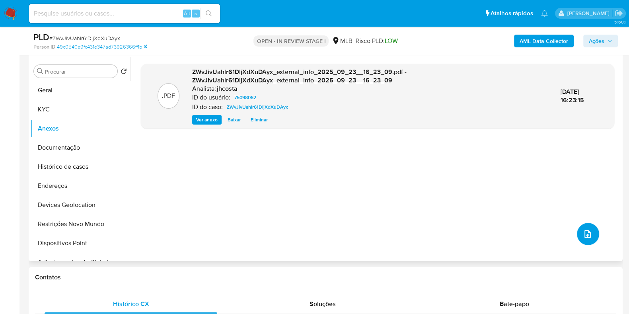
click at [584, 224] on button "upload-file" at bounding box center [588, 234] width 22 height 22
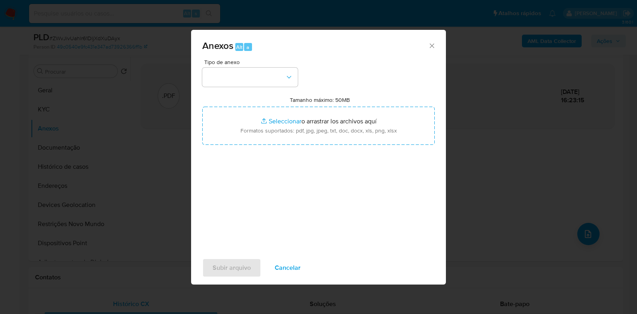
click at [283, 88] on div "Tipo de anexo Tamanho máximo: 50MB Seleccionar archivos Seleccionar o arrastrar…" at bounding box center [318, 153] width 232 height 188
click at [273, 85] on button "button" at bounding box center [249, 77] width 95 height 19
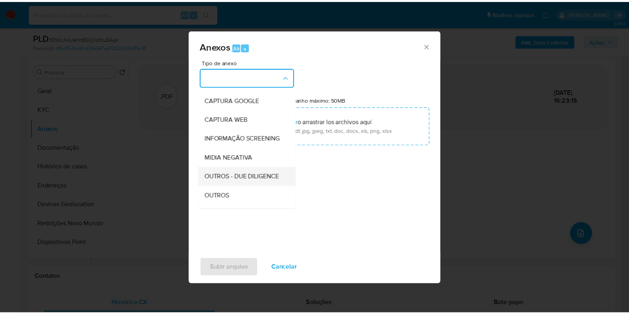
scroll to position [49, 0]
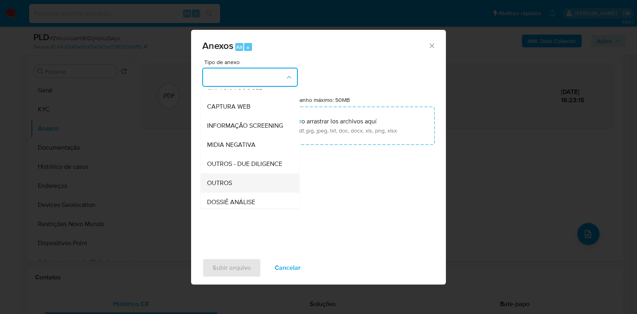
click at [237, 193] on div "OUTROS" at bounding box center [247, 182] width 81 height 19
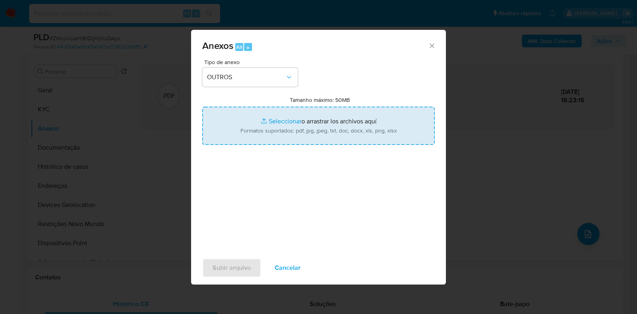
click at [306, 135] on input "Tamanho máximo: 50MB Seleccionar archivos" at bounding box center [318, 126] width 232 height 38
type input "C:\fakepath\Mulan 75098062_2025_09_23_09_49_11.xlsx"
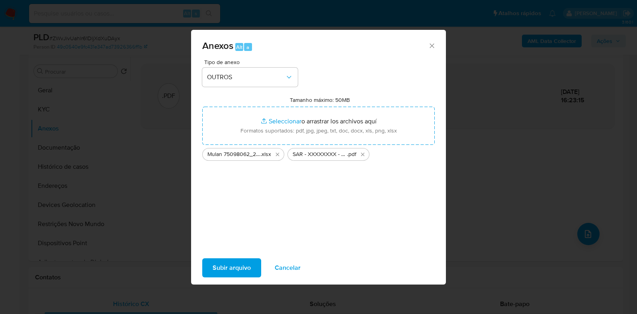
click at [329, 156] on span "SAR - XXXXXXXX - CPF 00799813800 - SERGIO JOSE LAZZARI" at bounding box center [319, 154] width 55 height 8
click at [239, 267] on span "Subir arquivo" at bounding box center [231, 268] width 38 height 18
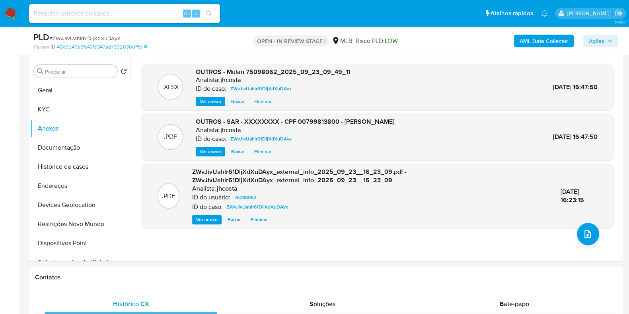
click at [597, 39] on span "Ações" at bounding box center [597, 41] width 16 height 13
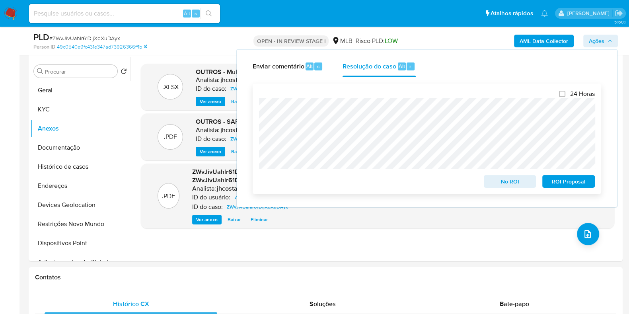
click at [566, 181] on span "ROI Proposal" at bounding box center [568, 181] width 41 height 11
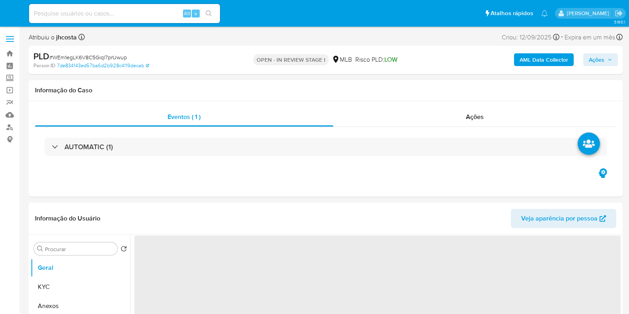
select select "10"
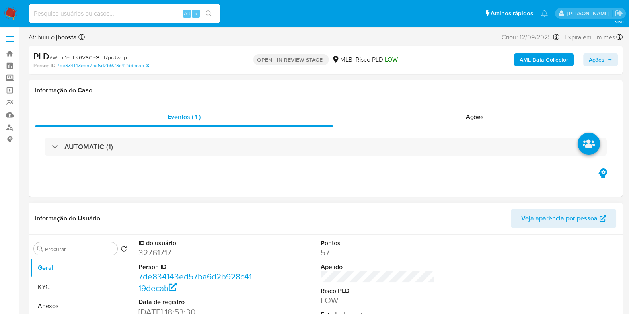
click at [152, 256] on dd "32761717" at bounding box center [195, 252] width 114 height 11
copy dd "32761717"
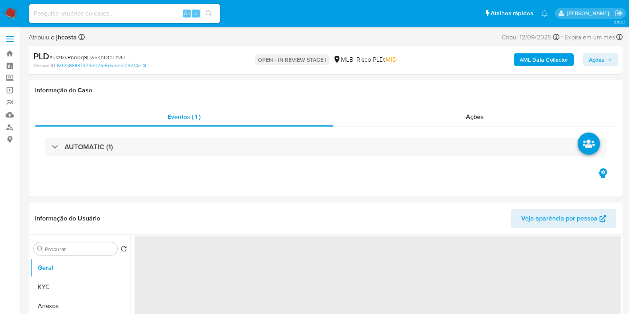
select select "10"
